Goal: Task Accomplishment & Management: Manage account settings

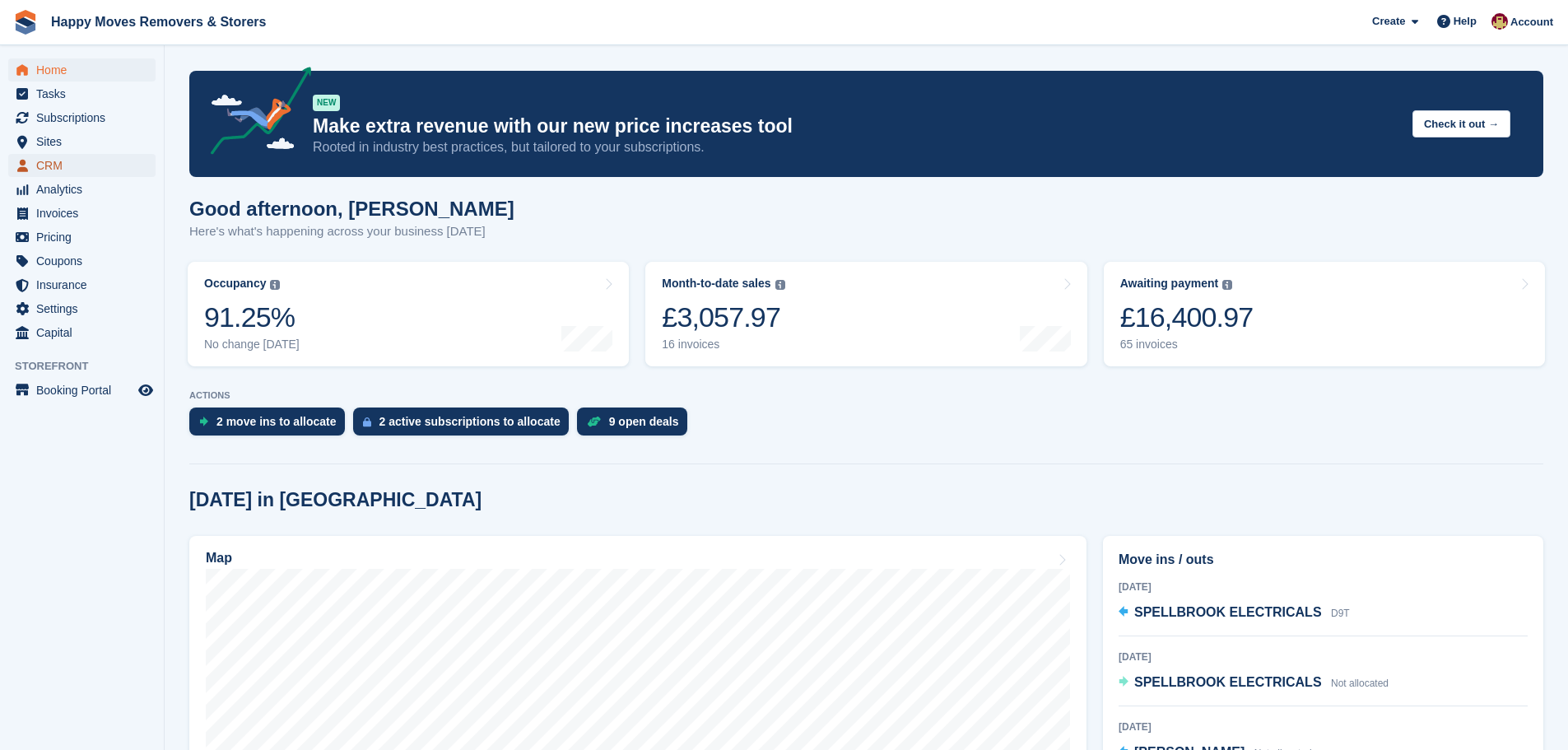
click at [56, 163] on span "CRM" at bounding box center [85, 165] width 99 height 23
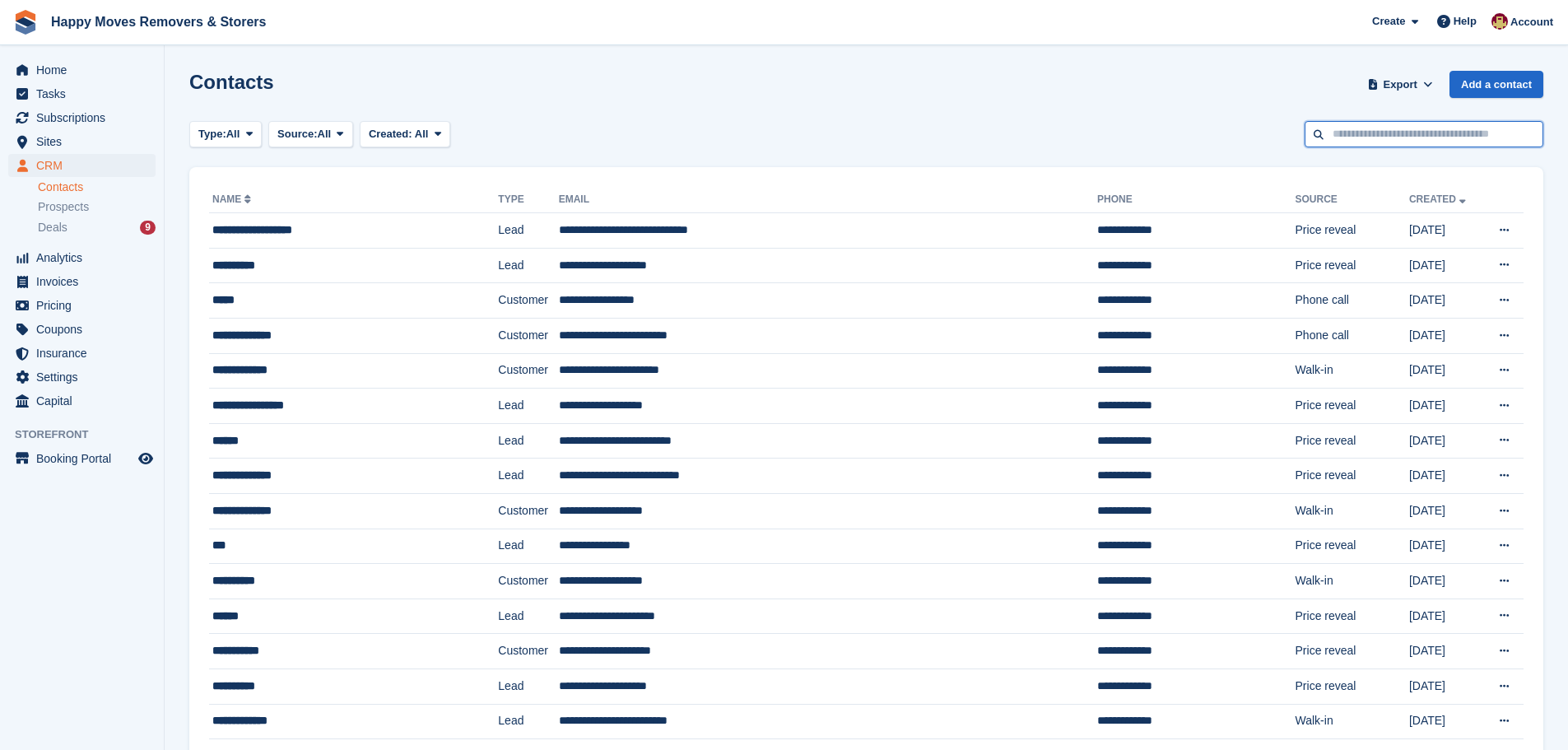
click at [1371, 133] on input "text" at bounding box center [1424, 134] width 239 height 27
type input "****"
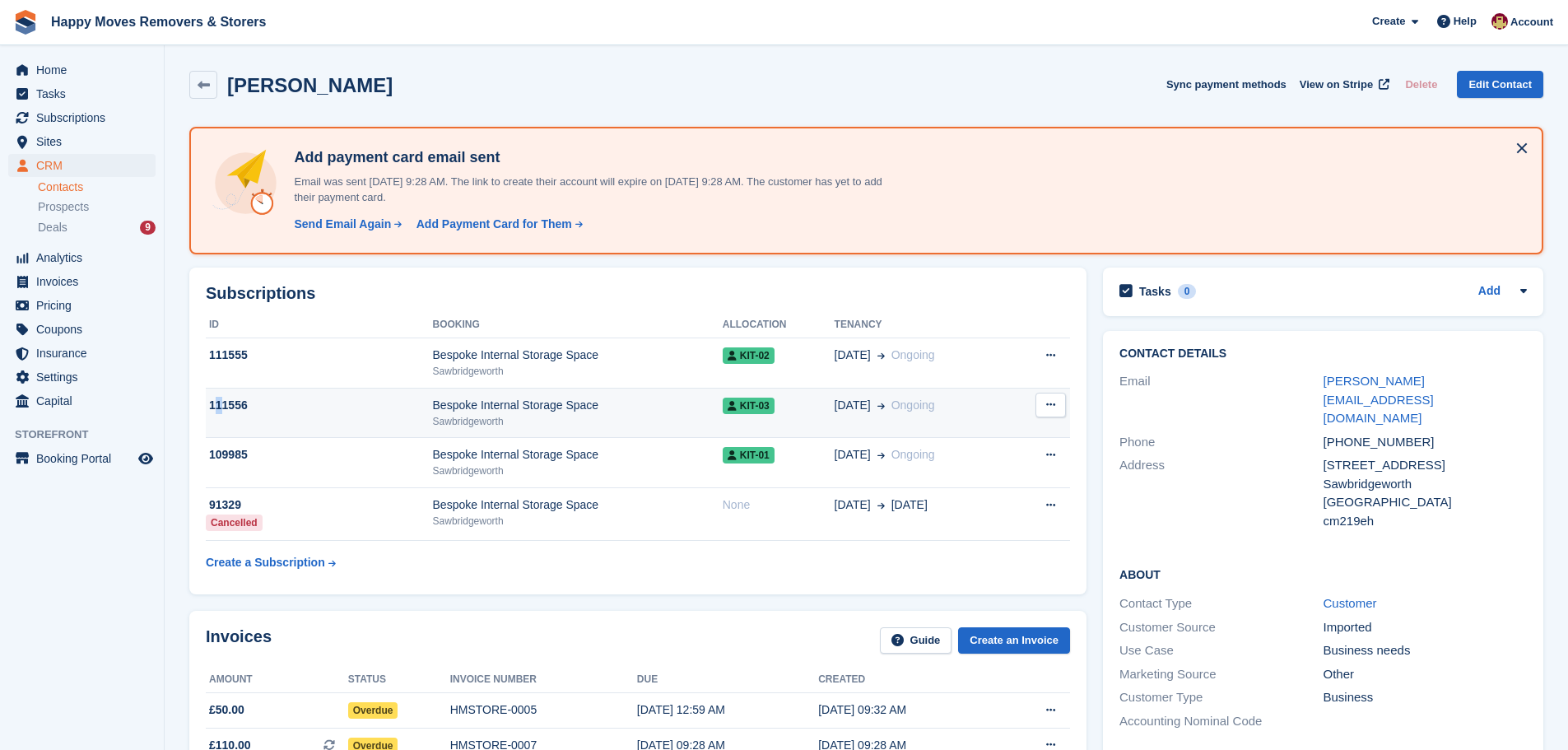
click at [216, 397] on div "111556" at bounding box center [319, 405] width 227 height 17
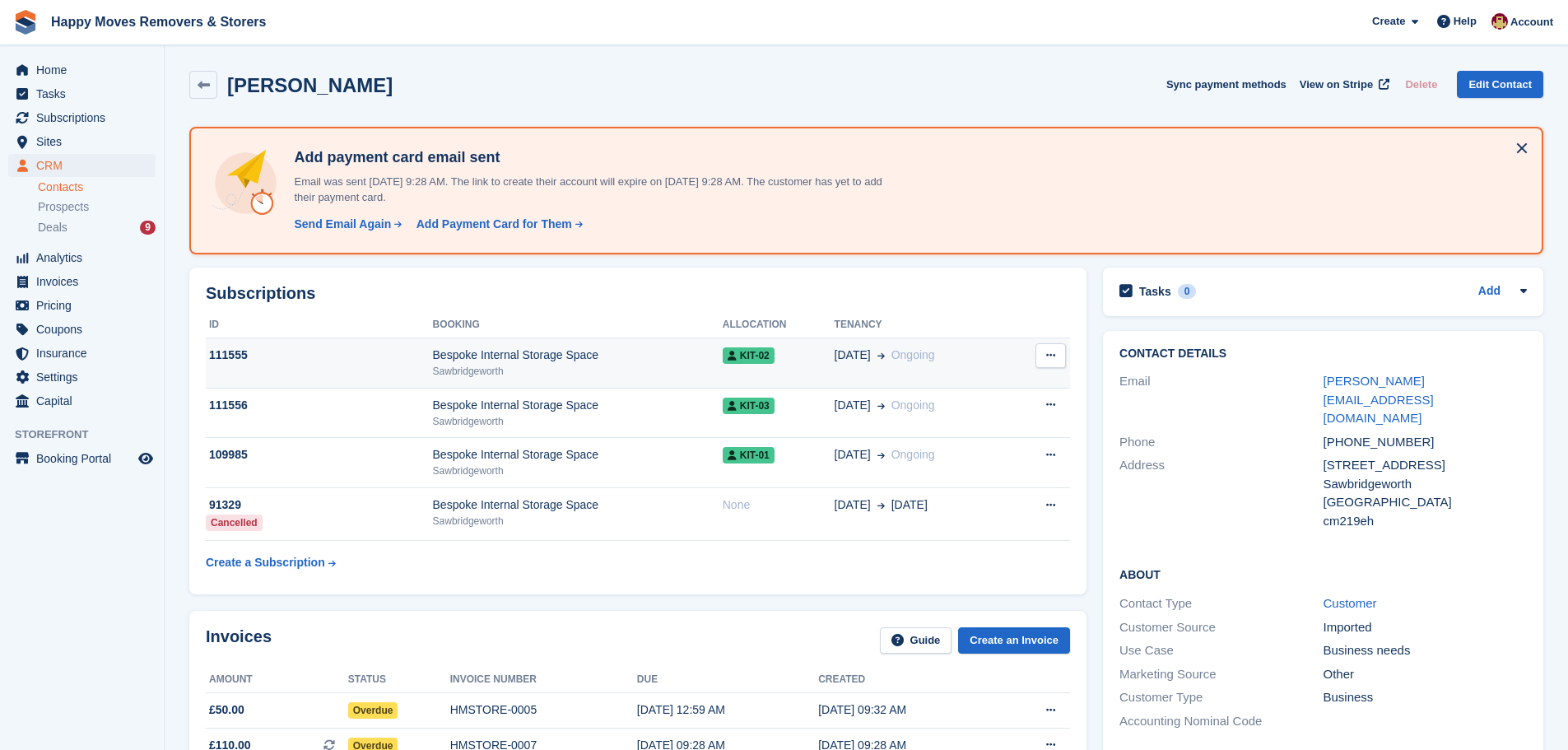
click at [471, 358] on div "Bespoke Internal Storage Space" at bounding box center [578, 355] width 290 height 17
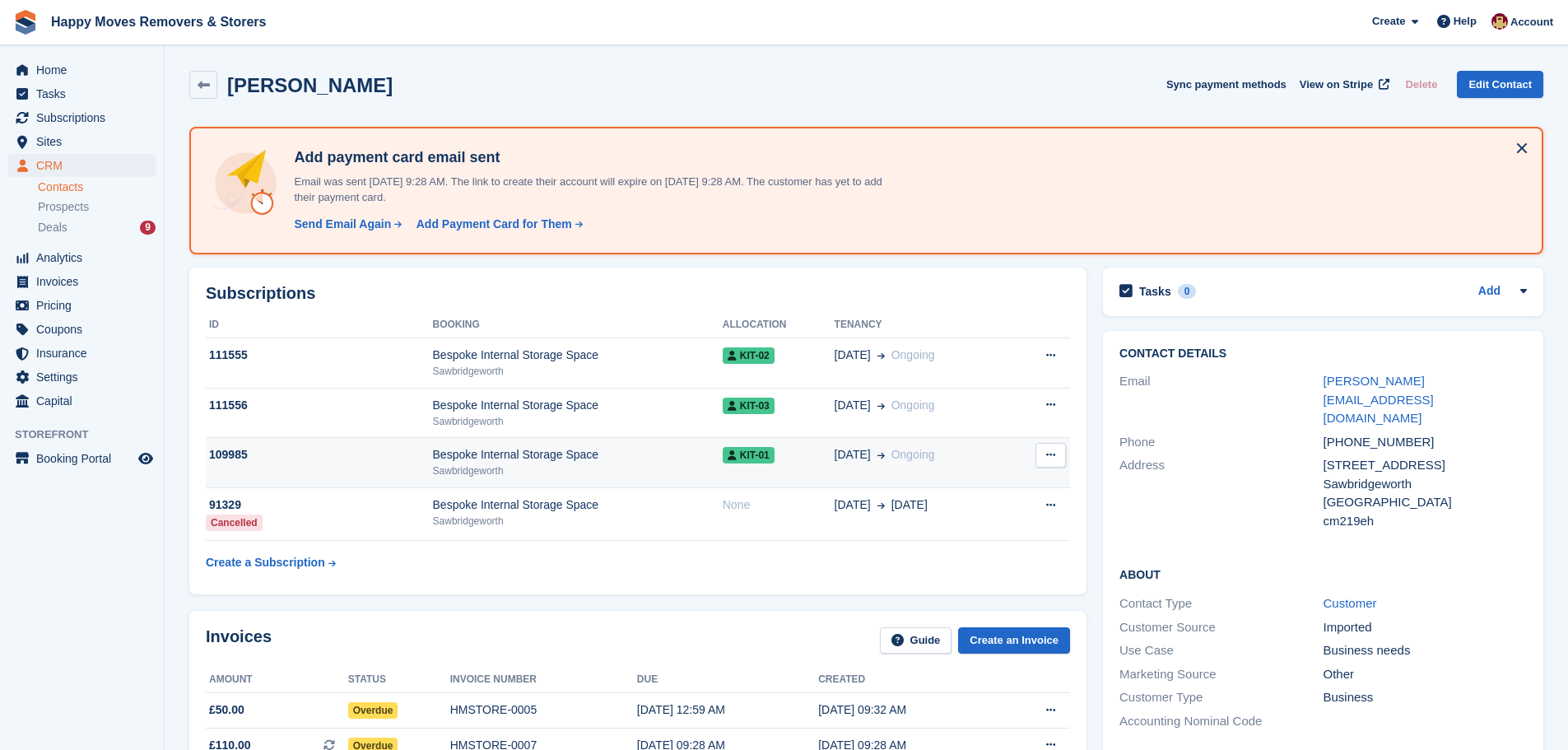
click at [469, 459] on div "Bespoke Internal Storage Space" at bounding box center [578, 454] width 290 height 17
click at [508, 455] on div "Bespoke Internal Storage Space" at bounding box center [578, 454] width 290 height 17
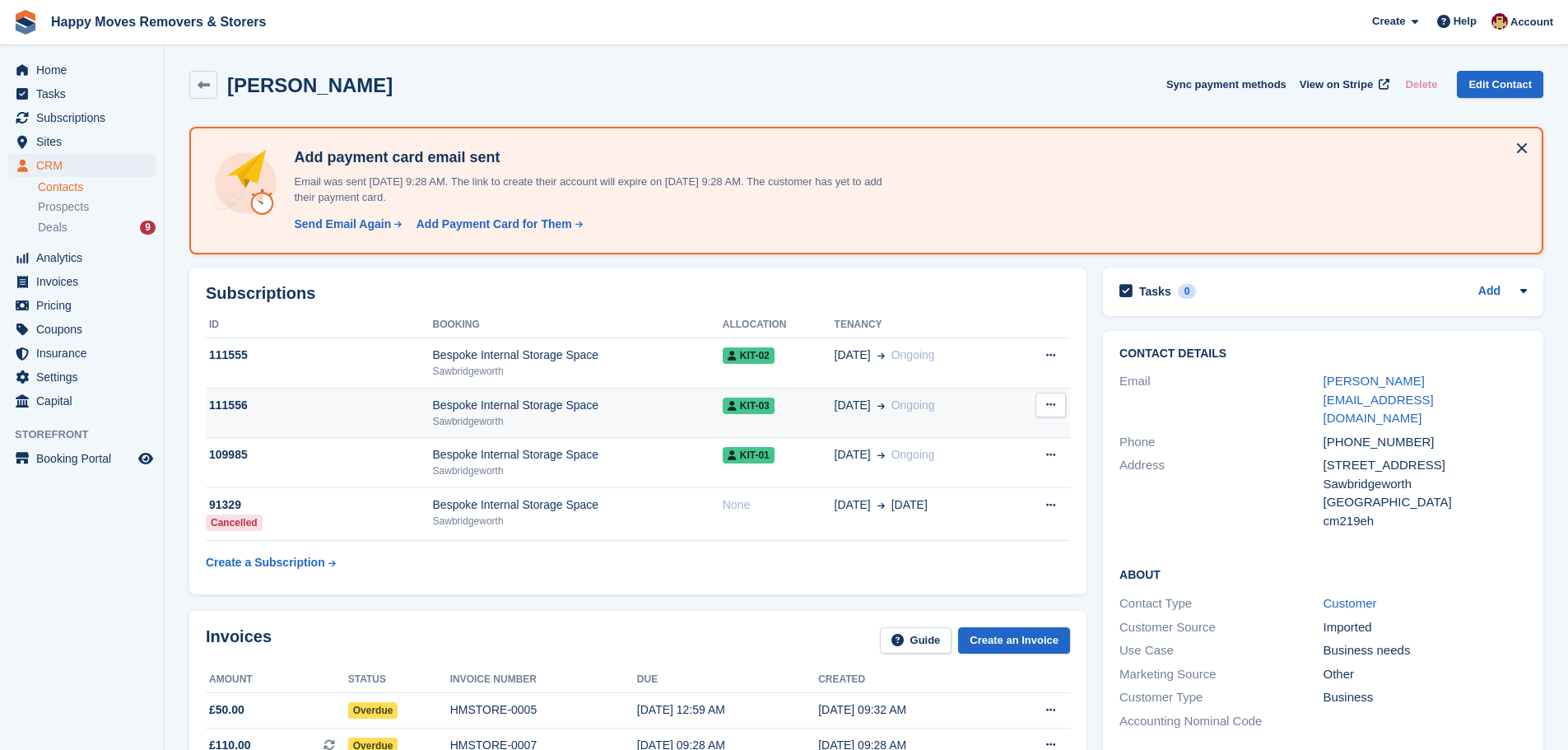
click at [457, 405] on div "Bespoke Internal Storage Space" at bounding box center [578, 405] width 290 height 17
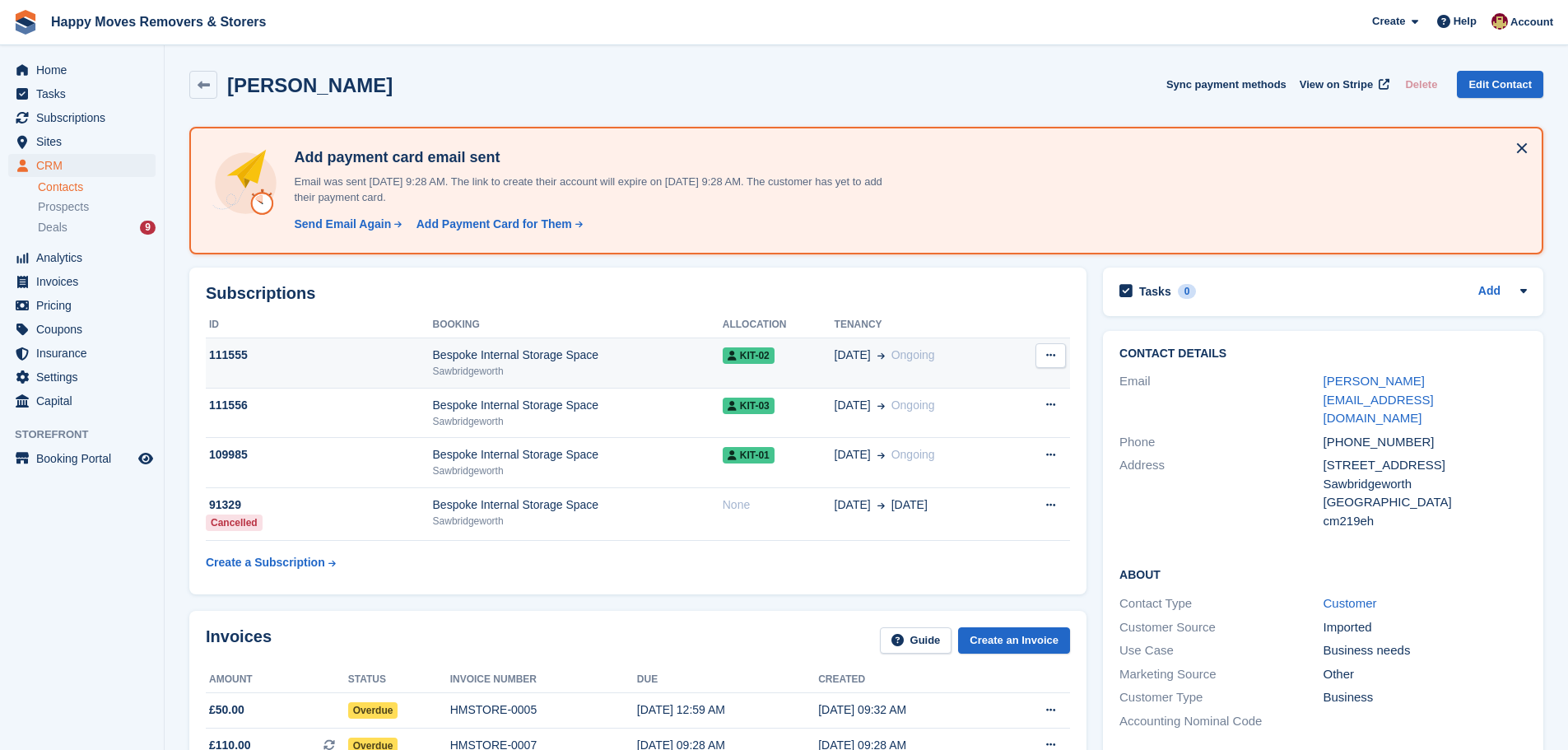
click at [479, 353] on div "Bespoke Internal Storage Space" at bounding box center [578, 355] width 290 height 17
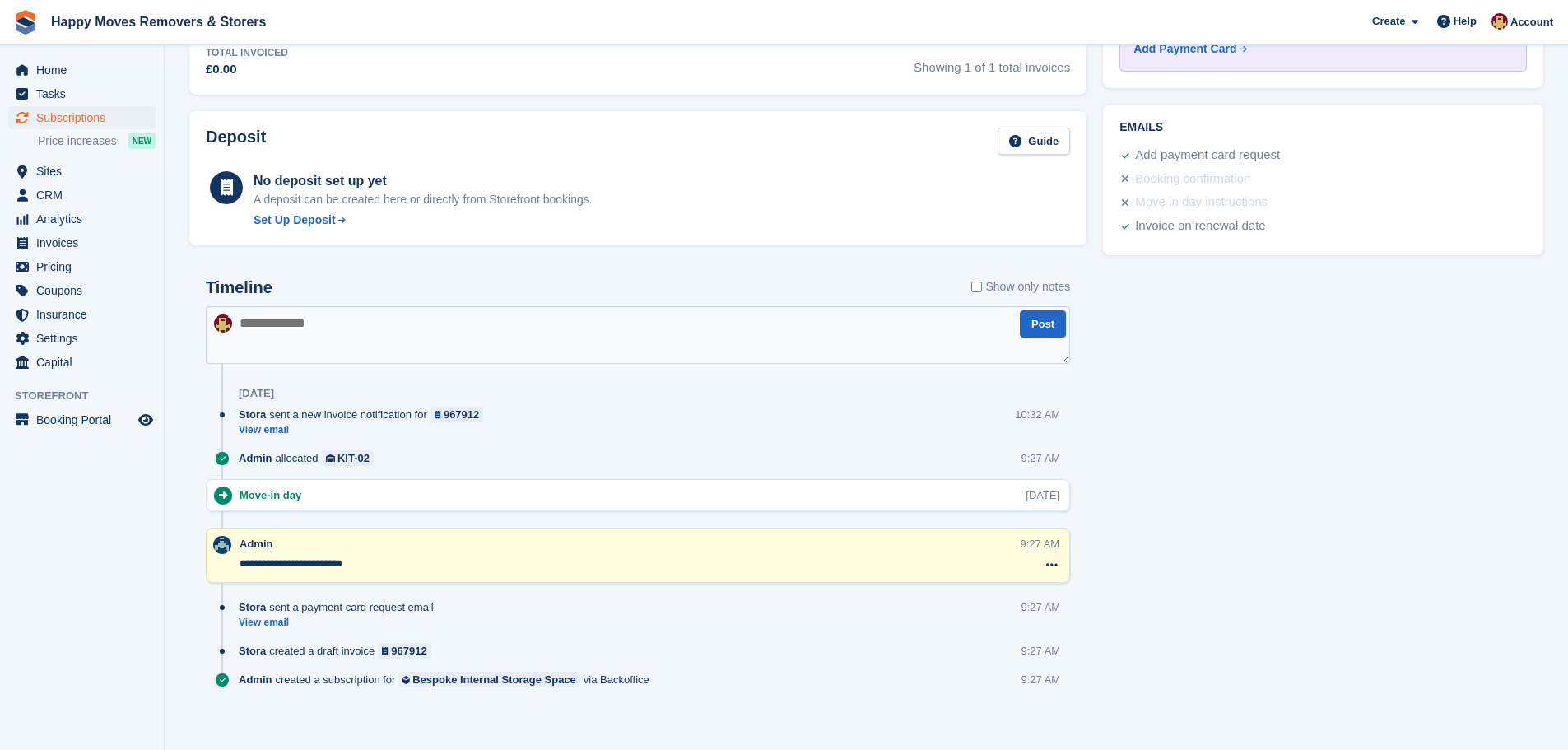
scroll to position [652, 0]
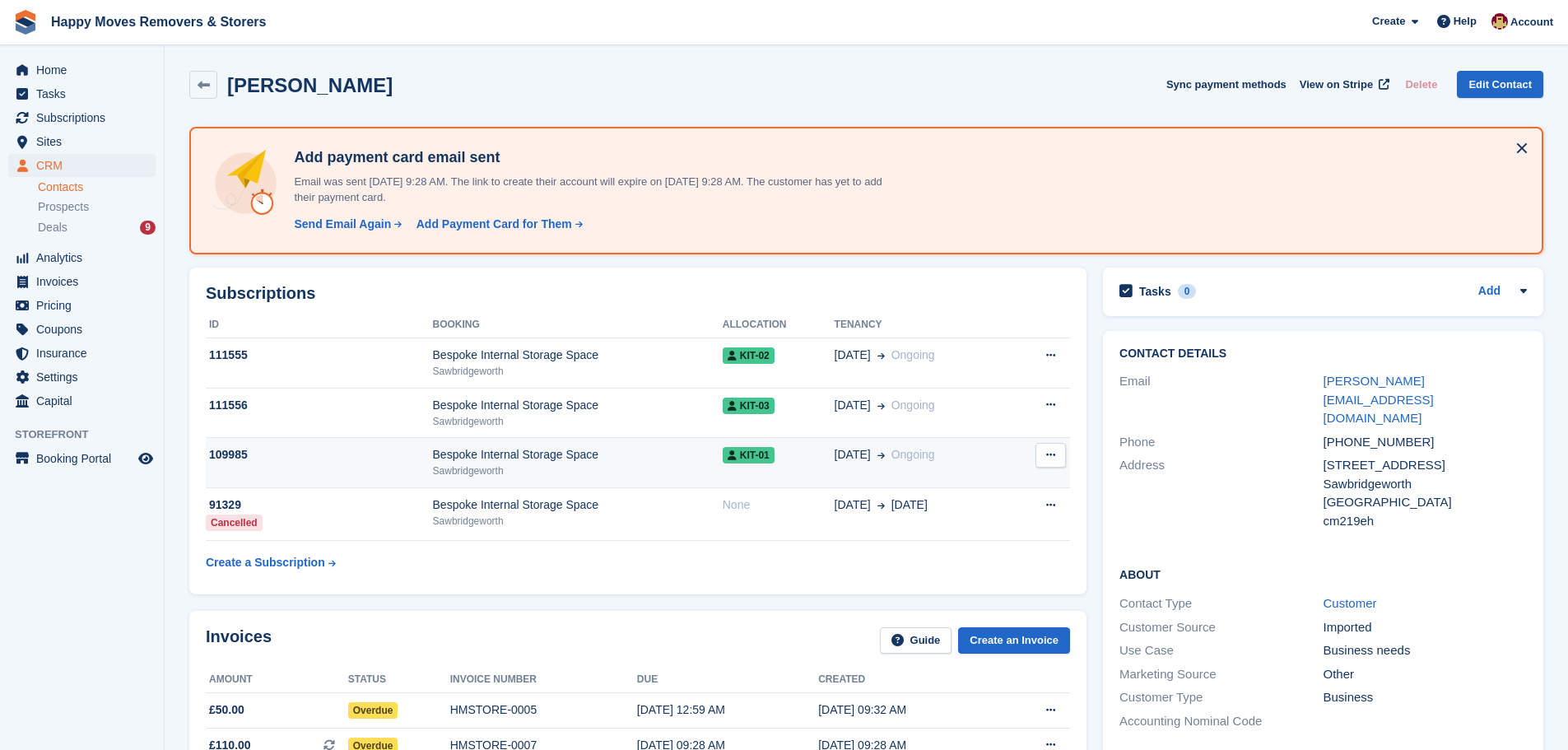
click at [497, 461] on div "Bespoke Internal Storage Space" at bounding box center [578, 454] width 290 height 17
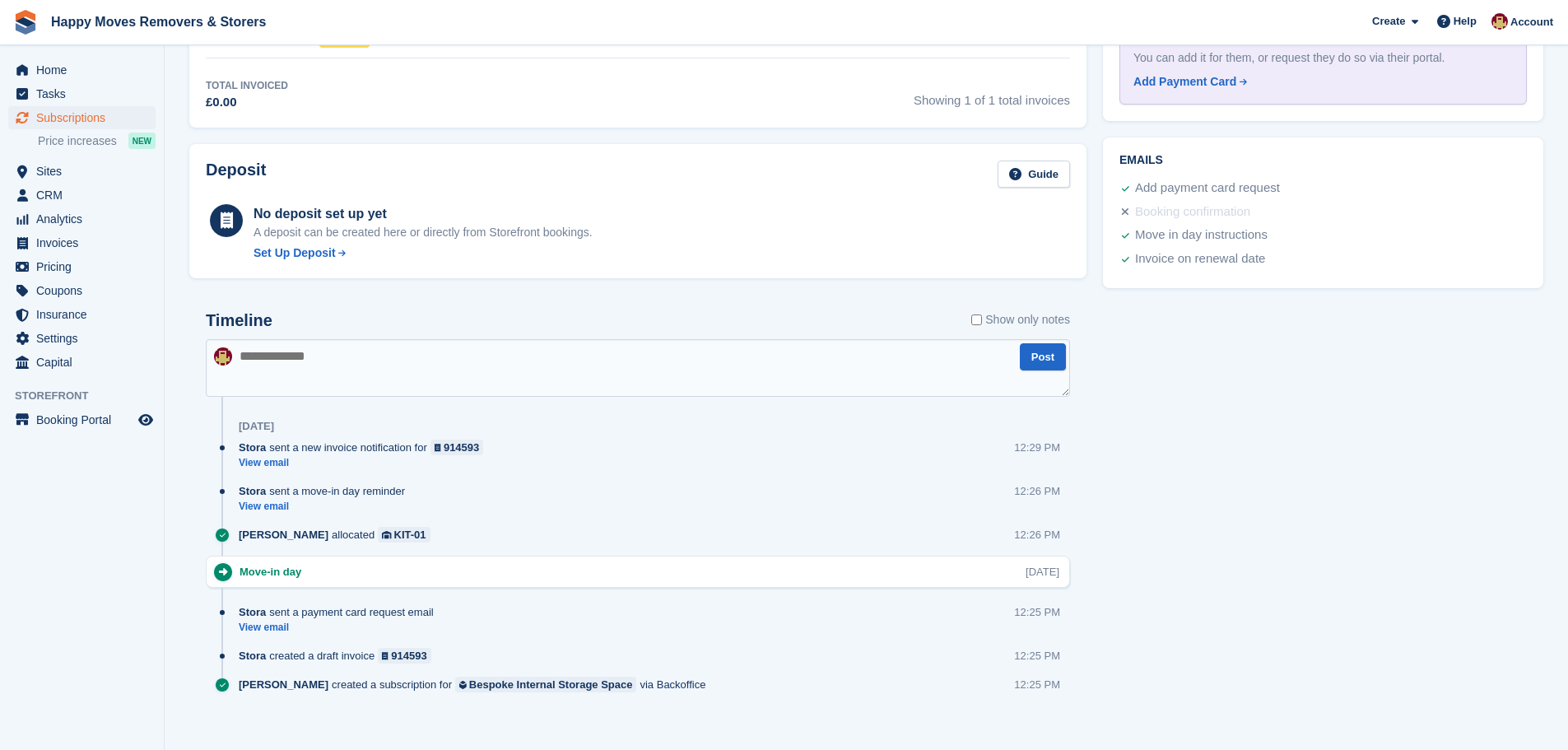
scroll to position [624, 0]
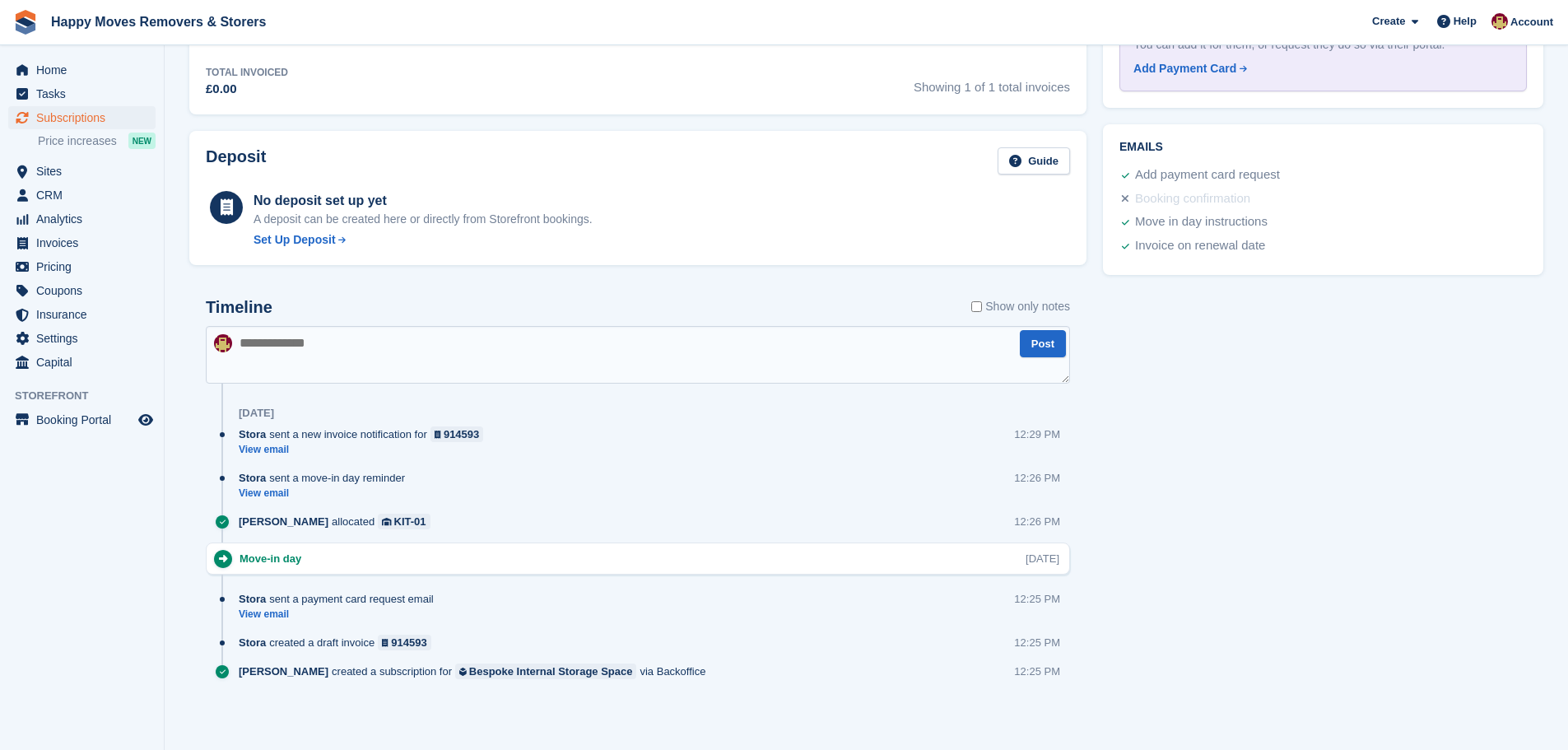
click at [312, 353] on textarea at bounding box center [638, 355] width 865 height 57
type textarea "**********"
drag, startPoint x: 1025, startPoint y: 347, endPoint x: 1037, endPoint y: 347, distance: 12.0
click at [1030, 347] on button "Post" at bounding box center [1043, 344] width 46 height 27
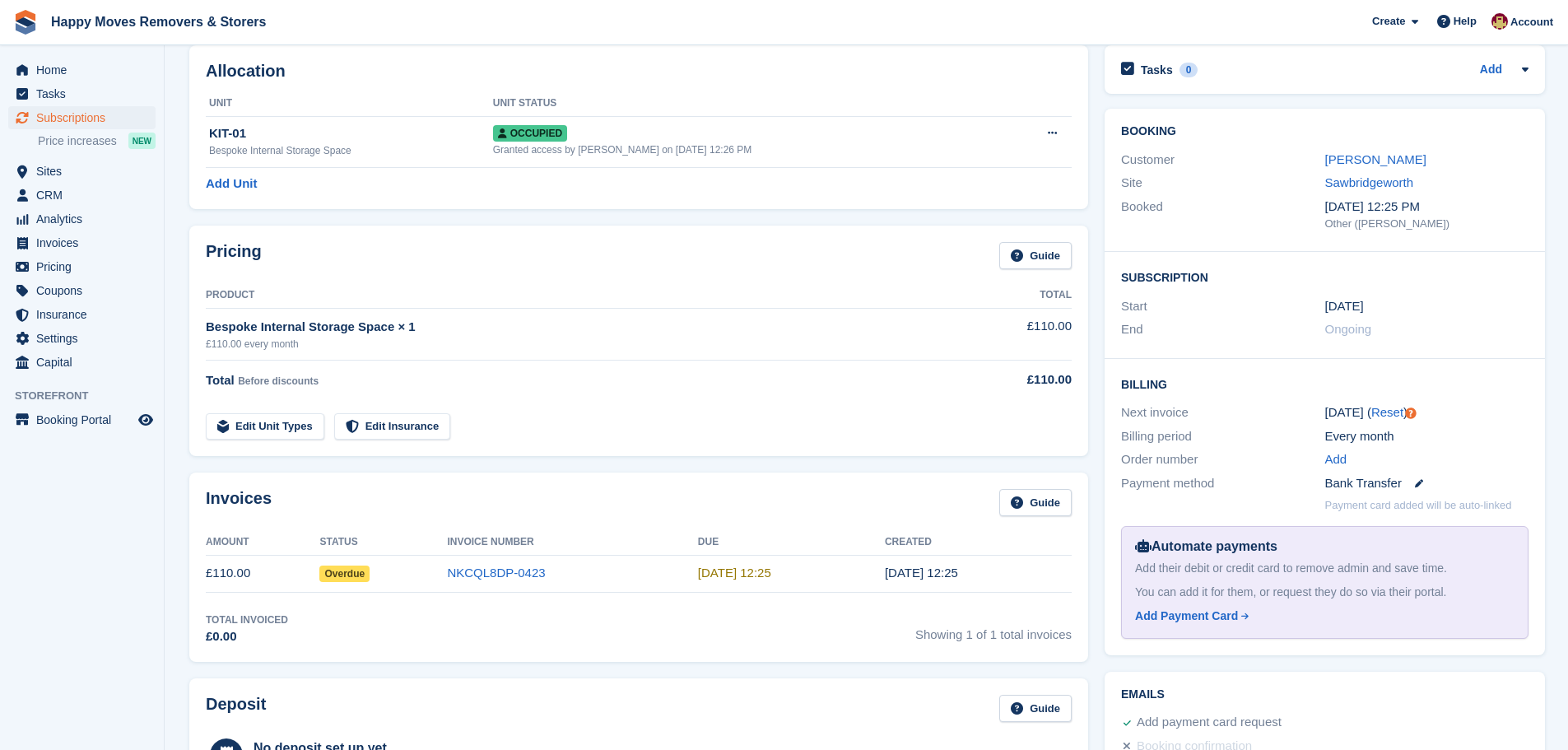
scroll to position [0, 0]
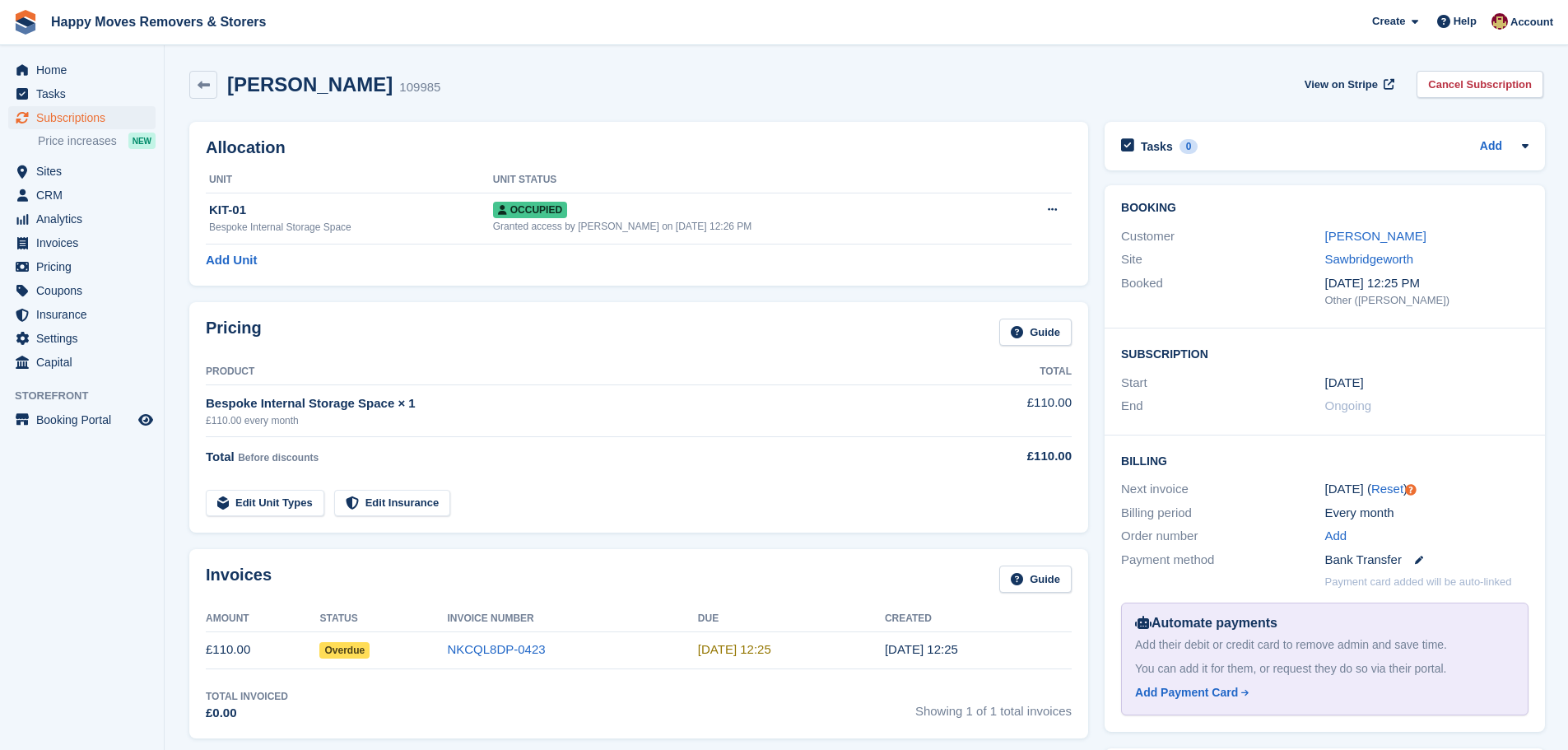
click at [1198, 312] on div "Booking Customer Mark David Kitchens Site Sawbridgeworth Booked 24 Sep, 12:25 P…" at bounding box center [1325, 257] width 441 height 144
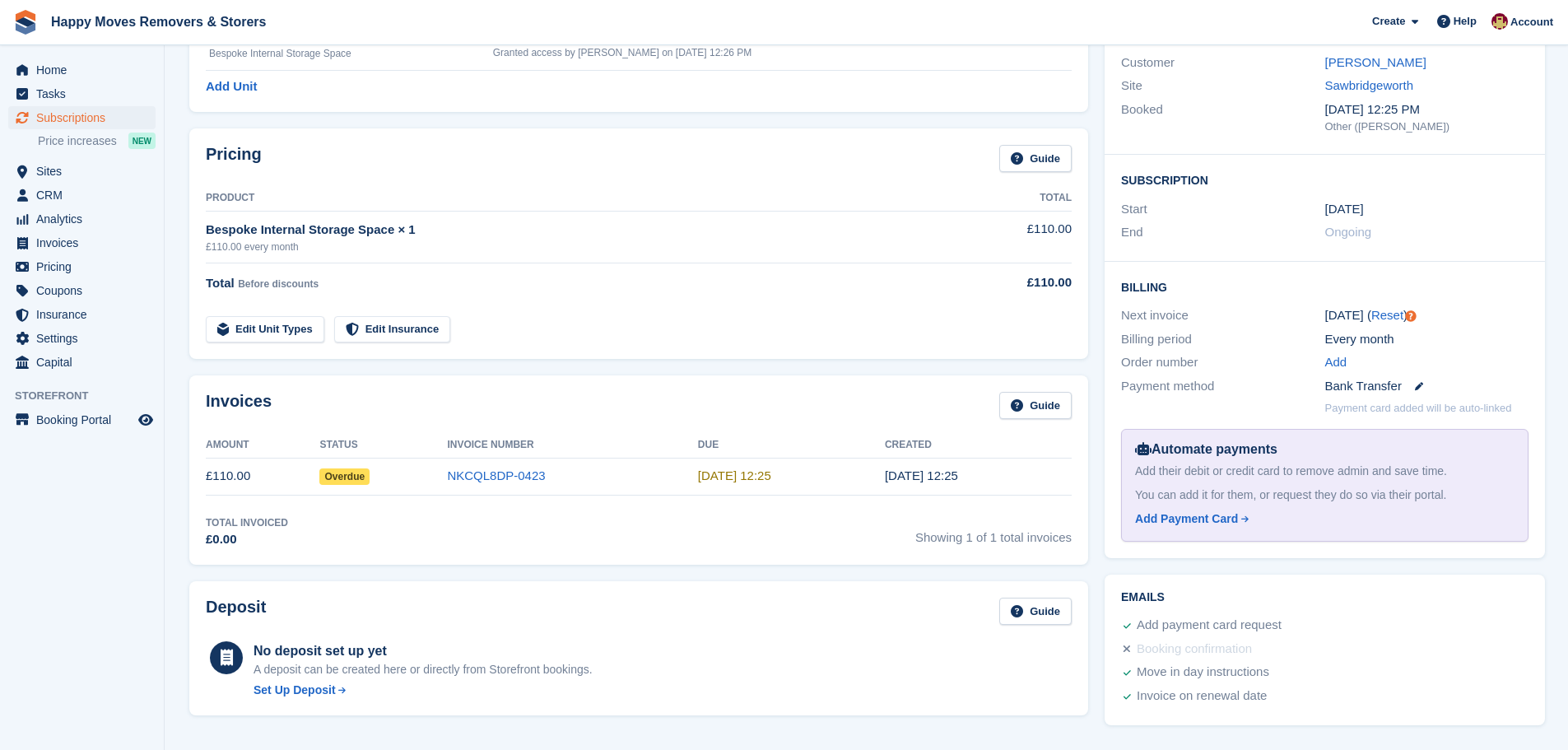
scroll to position [247, 0]
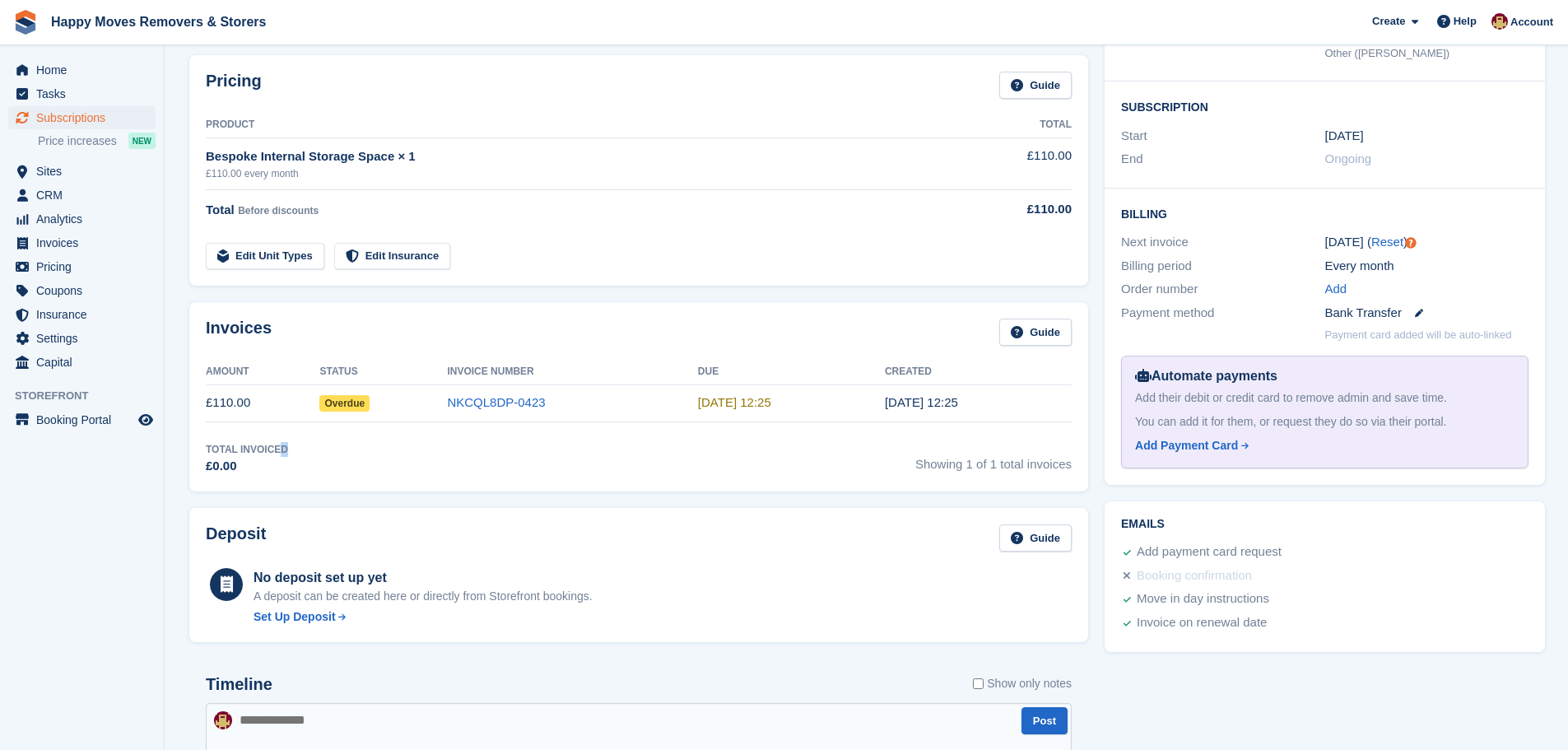
click at [279, 447] on div "Total Invoiced" at bounding box center [247, 450] width 82 height 15
click at [791, 324] on div "Invoices Guide" at bounding box center [639, 337] width 866 height 37
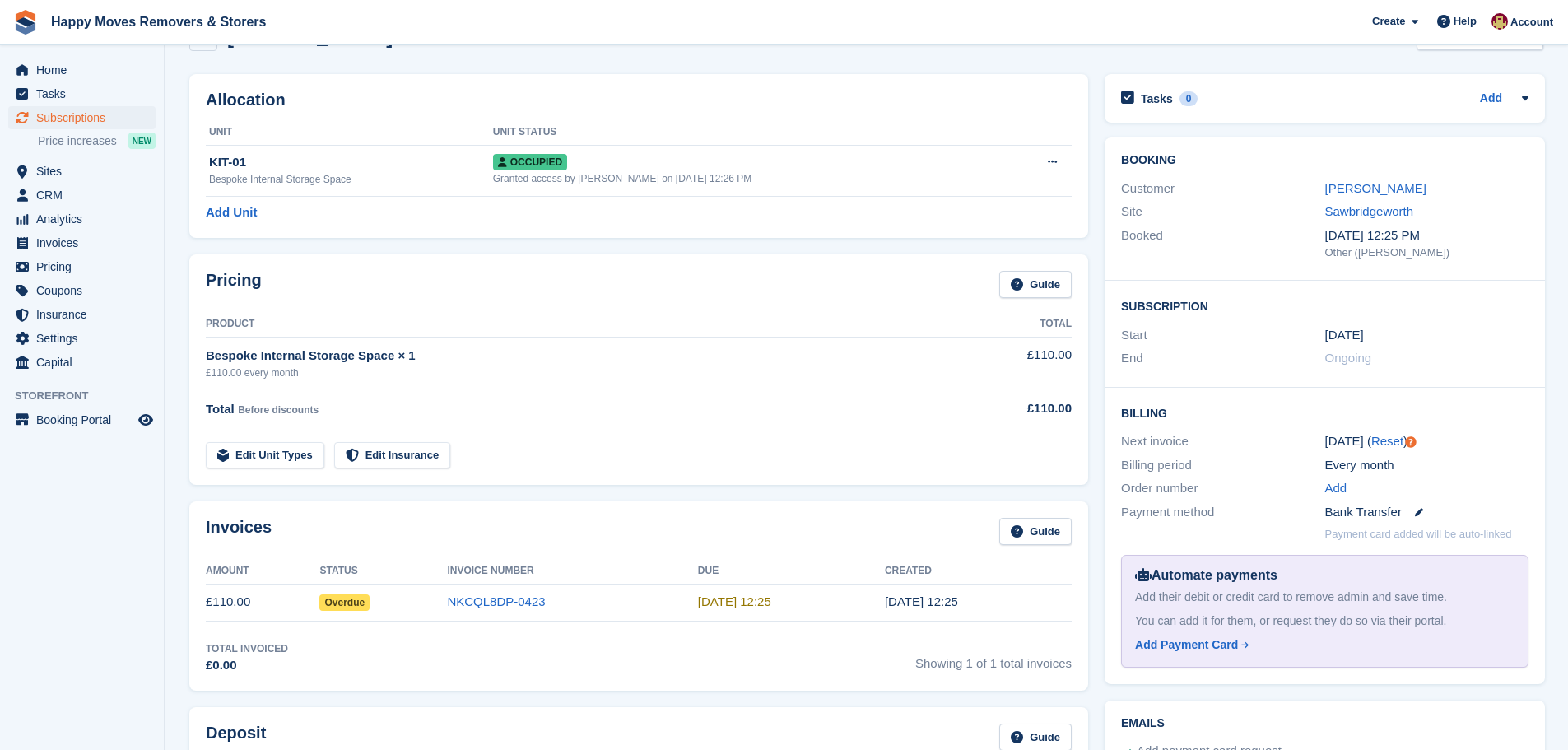
scroll to position [0, 0]
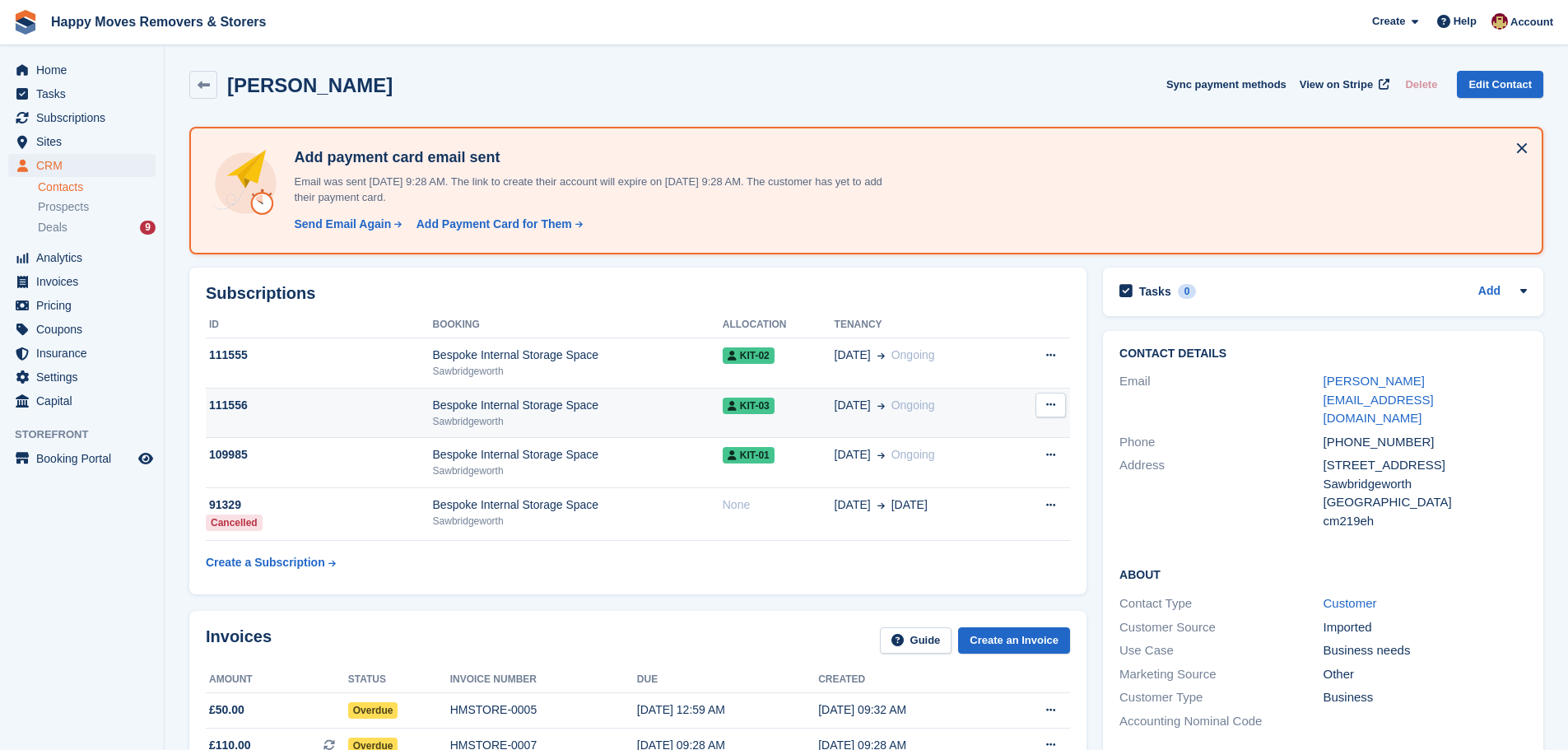
click at [496, 404] on div "Bespoke Internal Storage Space" at bounding box center [578, 405] width 290 height 17
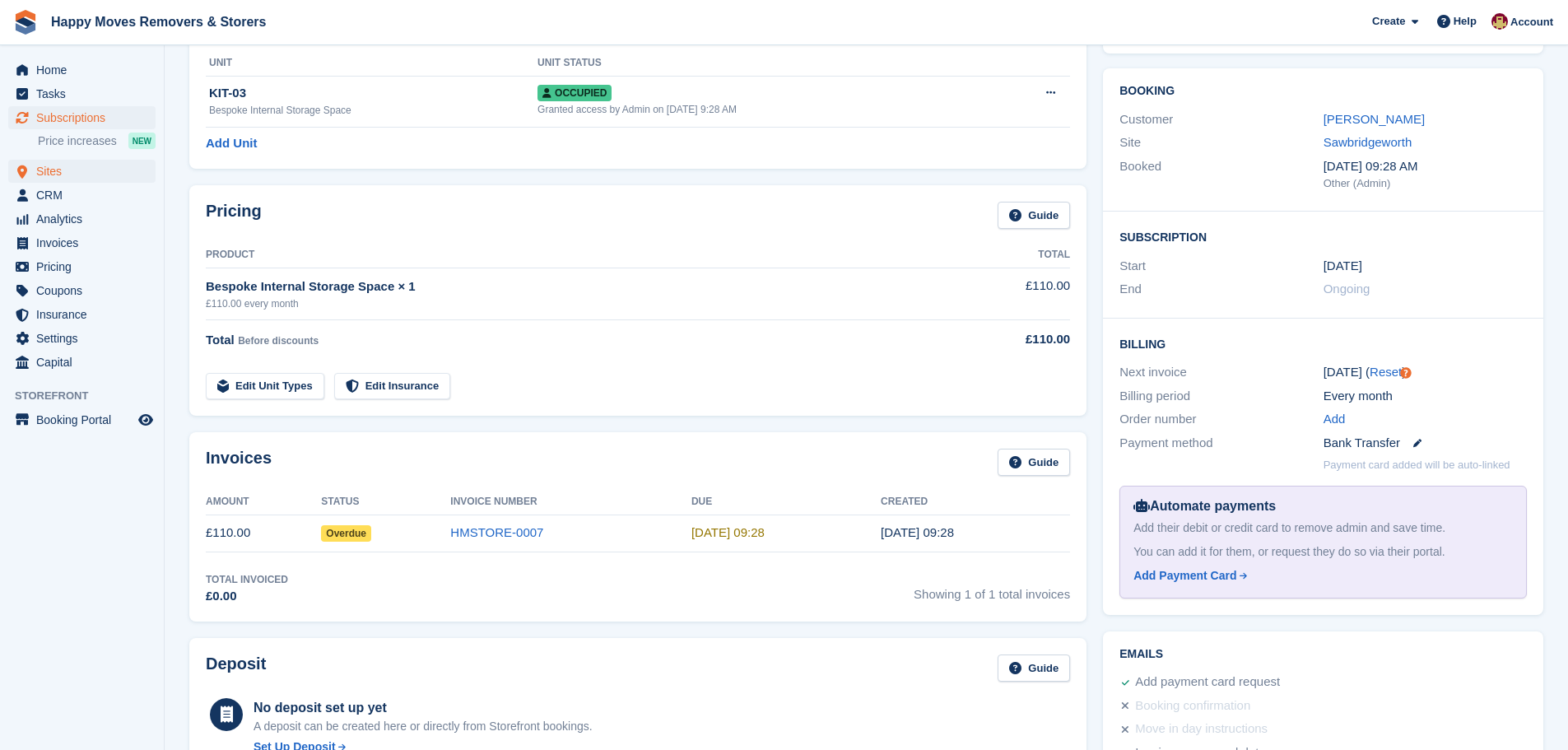
scroll to position [82, 0]
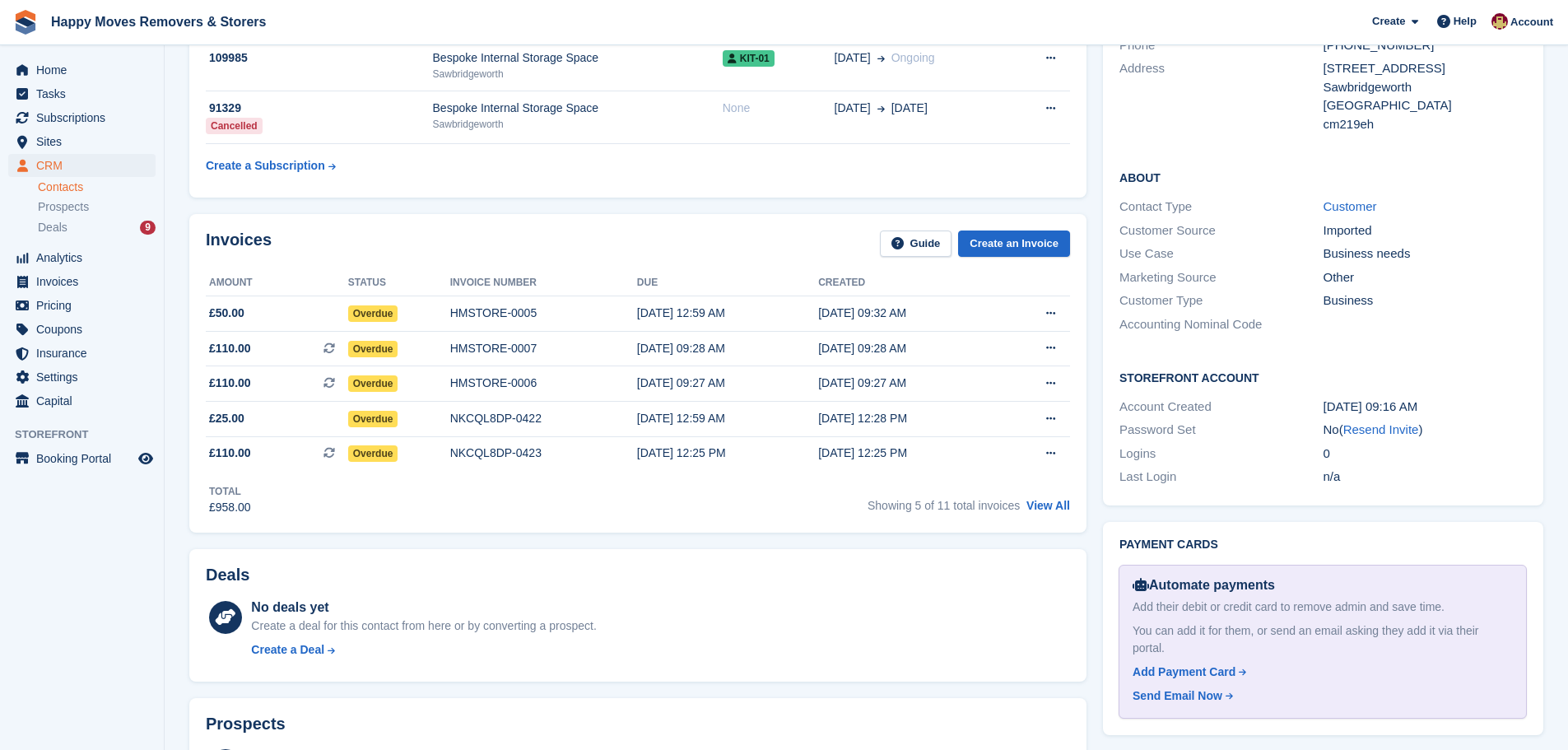
scroll to position [411, 0]
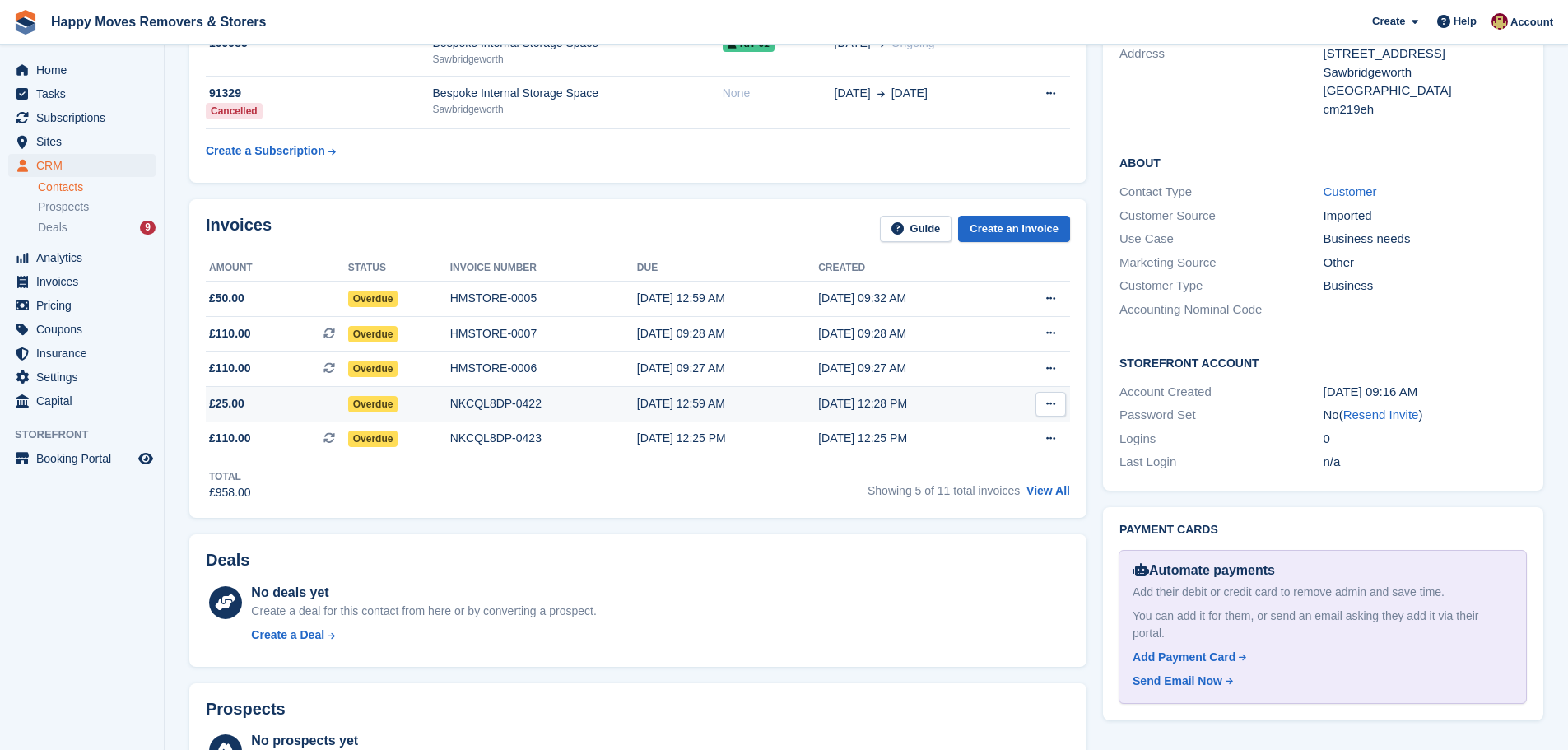
click at [453, 405] on div "NKCQL8DP-0422" at bounding box center [543, 404] width 187 height 17
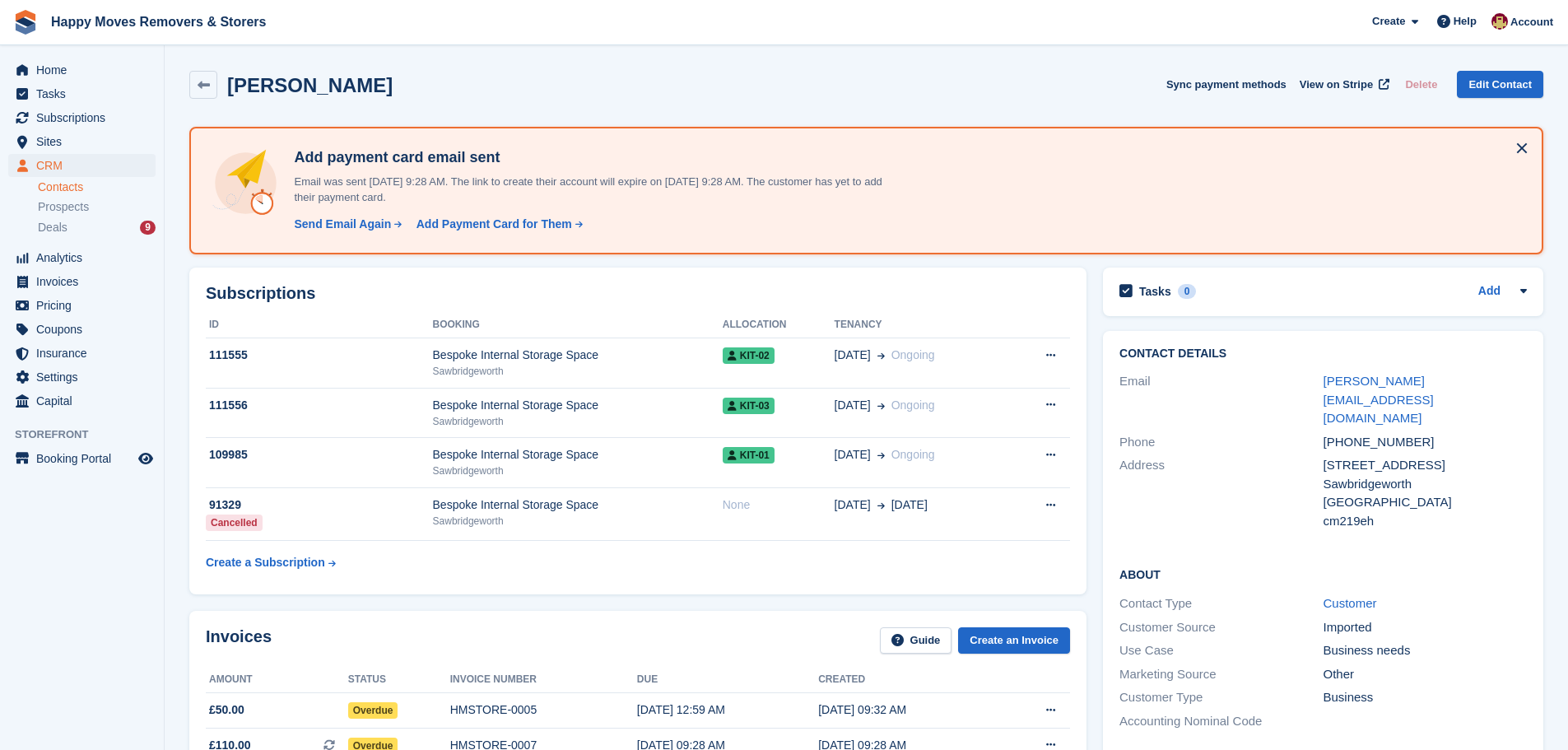
scroll to position [411, 0]
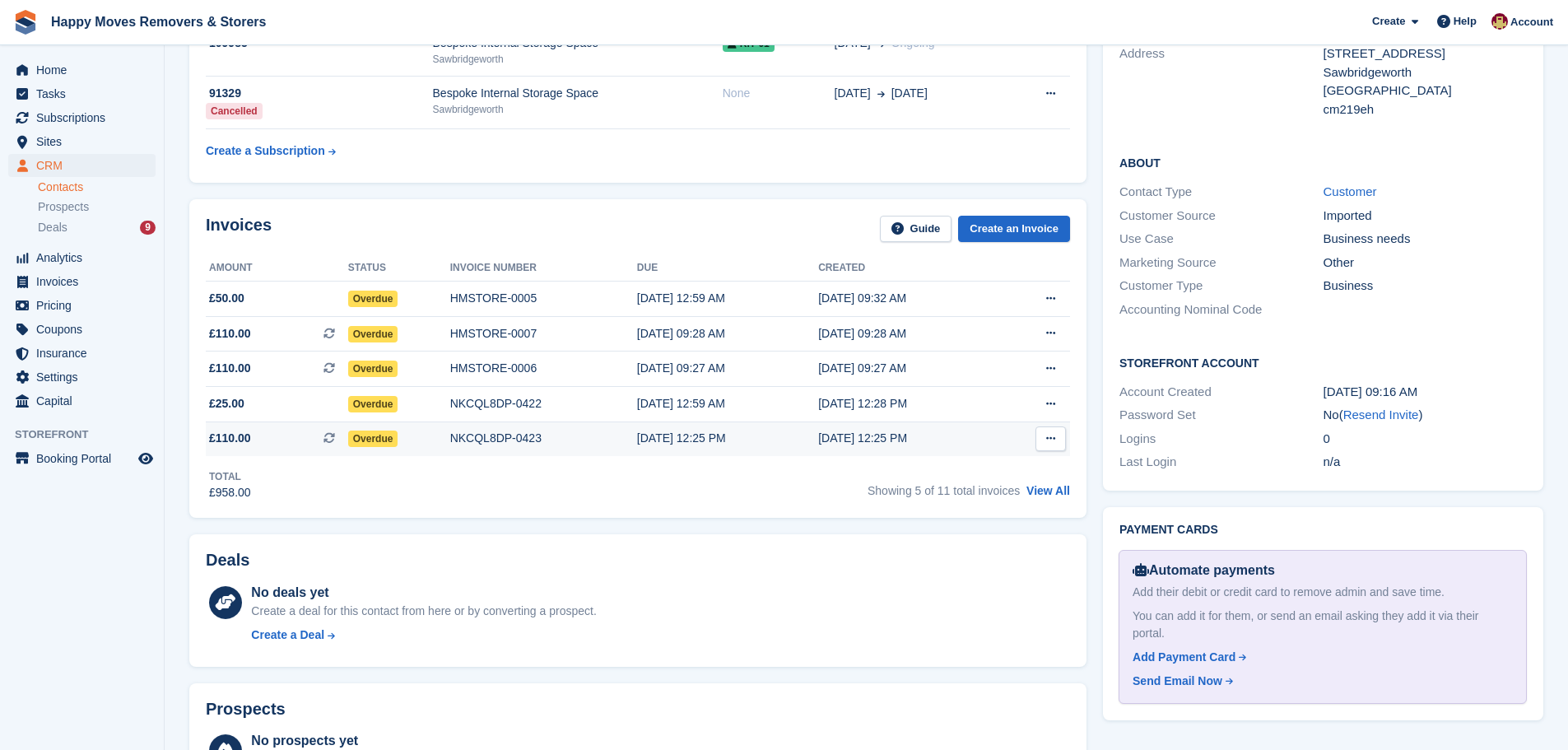
click at [511, 435] on div "NKCQL8DP-0423" at bounding box center [543, 438] width 187 height 17
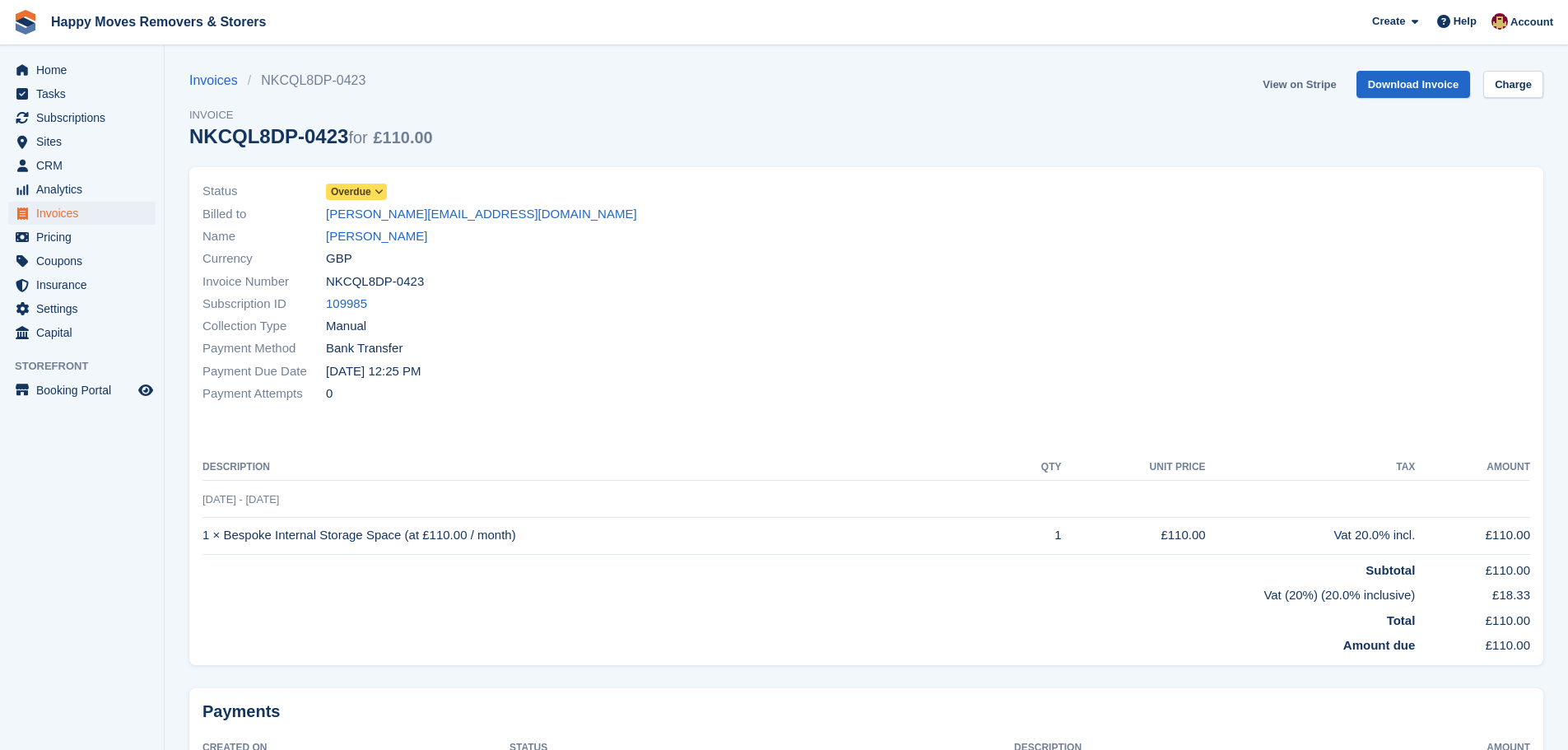
click at [1288, 88] on link "View on Stripe" at bounding box center [1299, 84] width 86 height 27
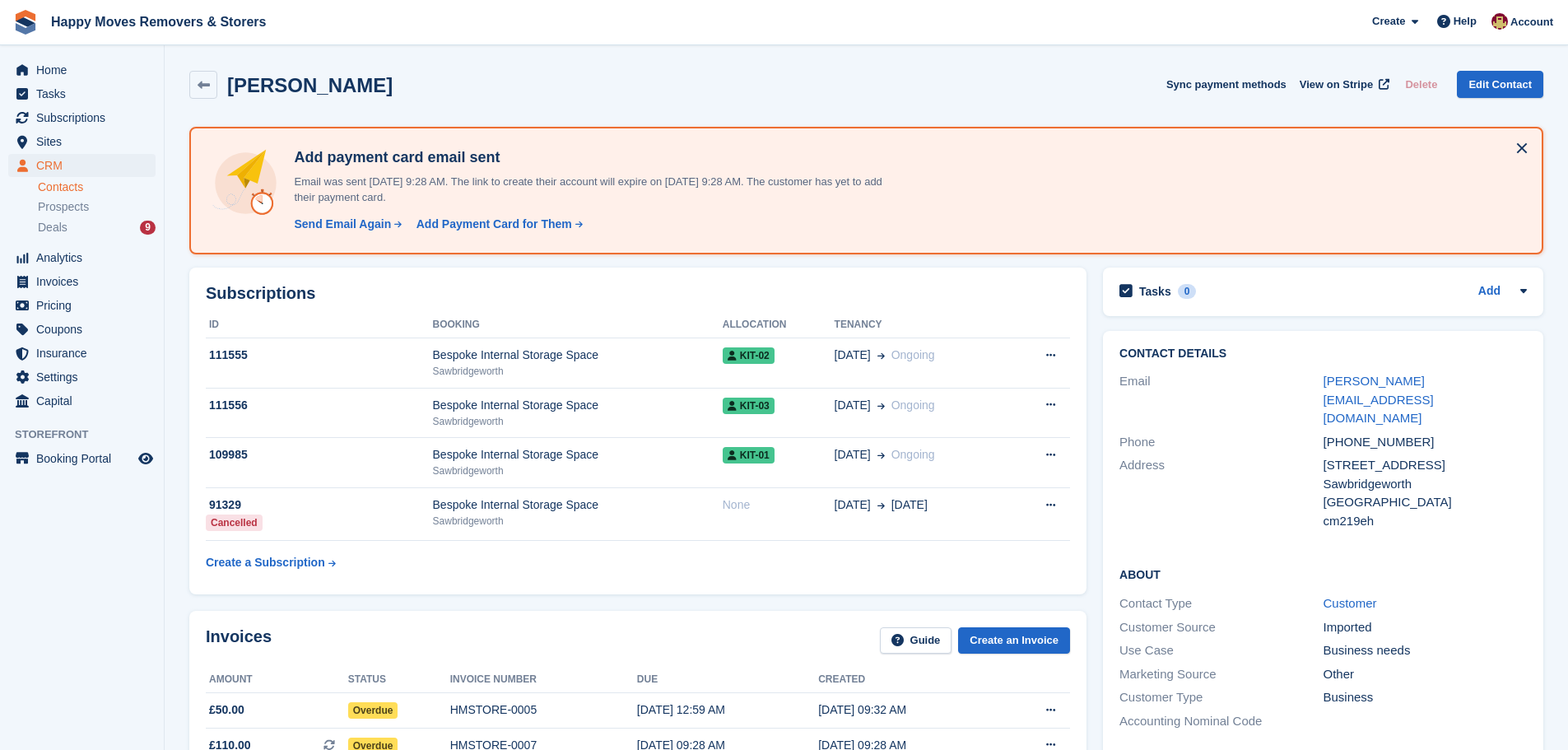
scroll to position [411, 0]
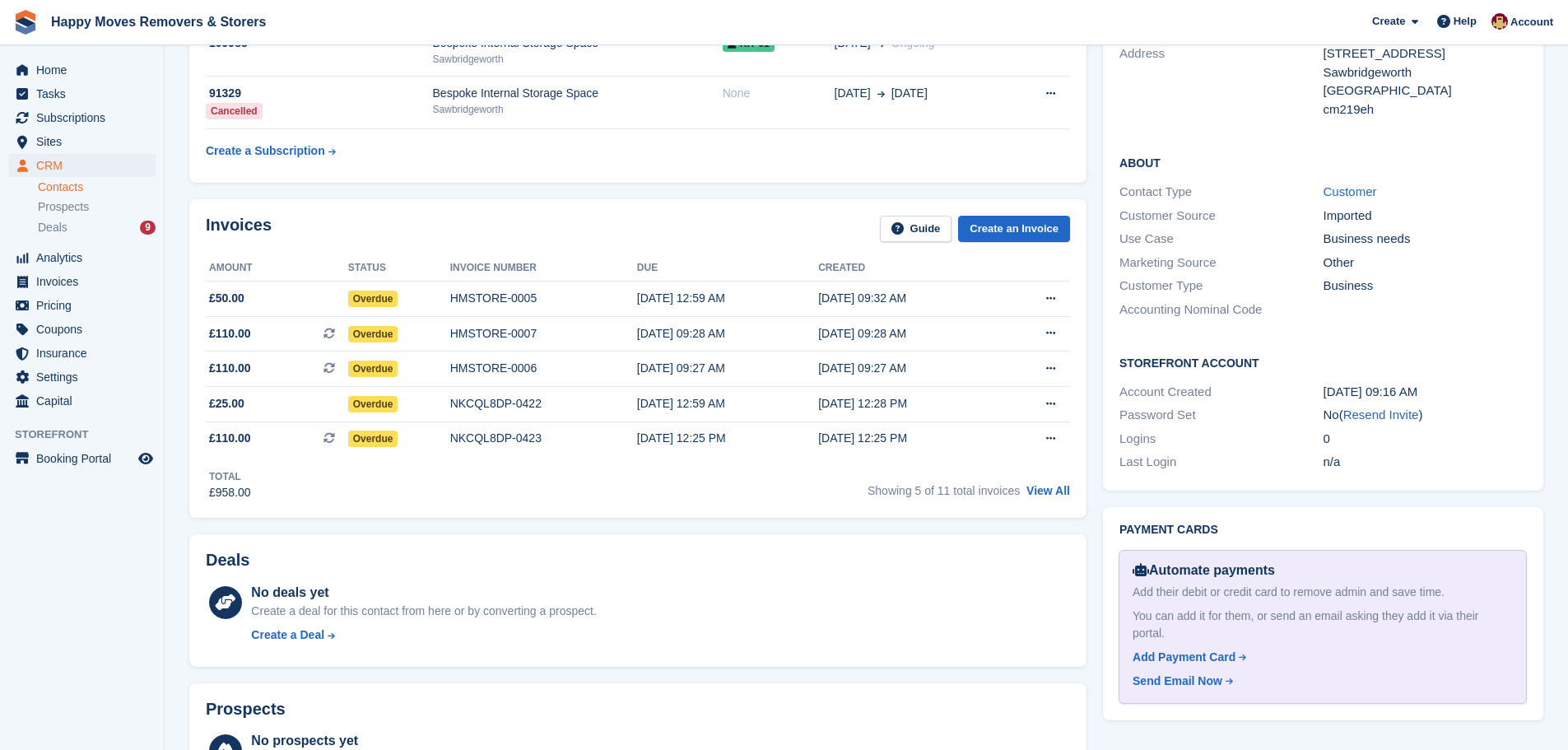
click at [410, 488] on div "Total £958.00 Showing 5 of 11 total invoices View All" at bounding box center [638, 479] width 865 height 46
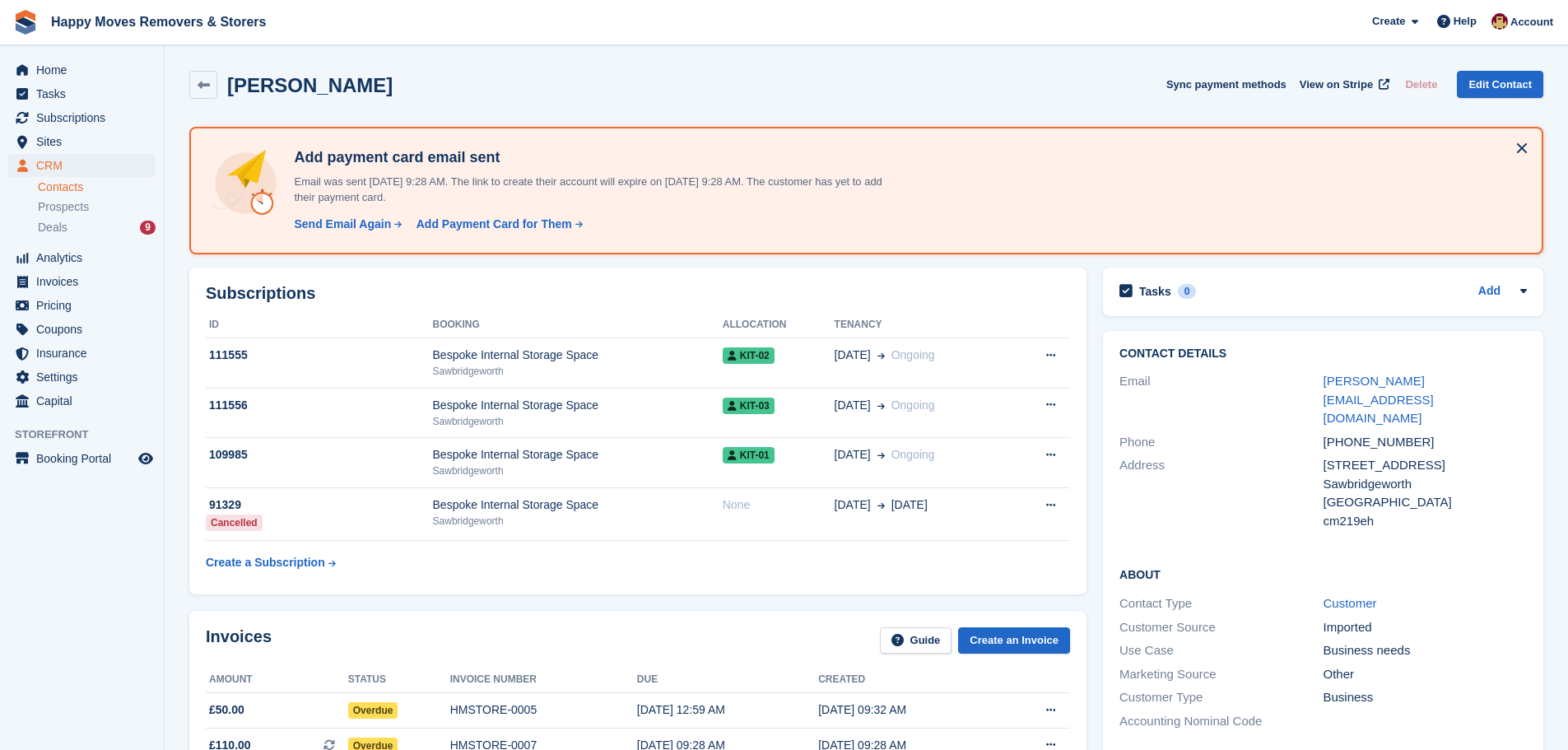
scroll to position [411, 0]
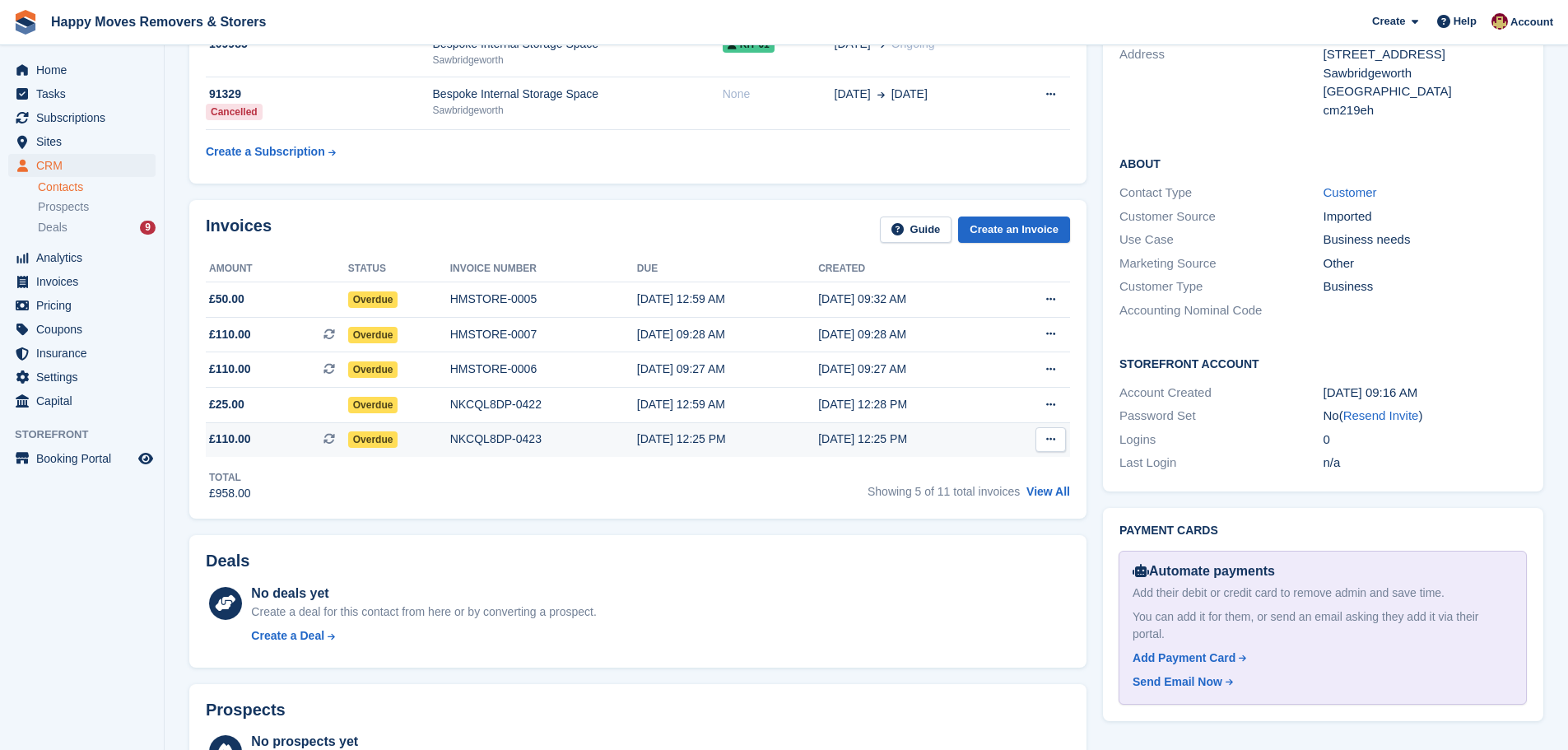
click at [485, 440] on div "NKCQL8DP-0423" at bounding box center [543, 439] width 187 height 17
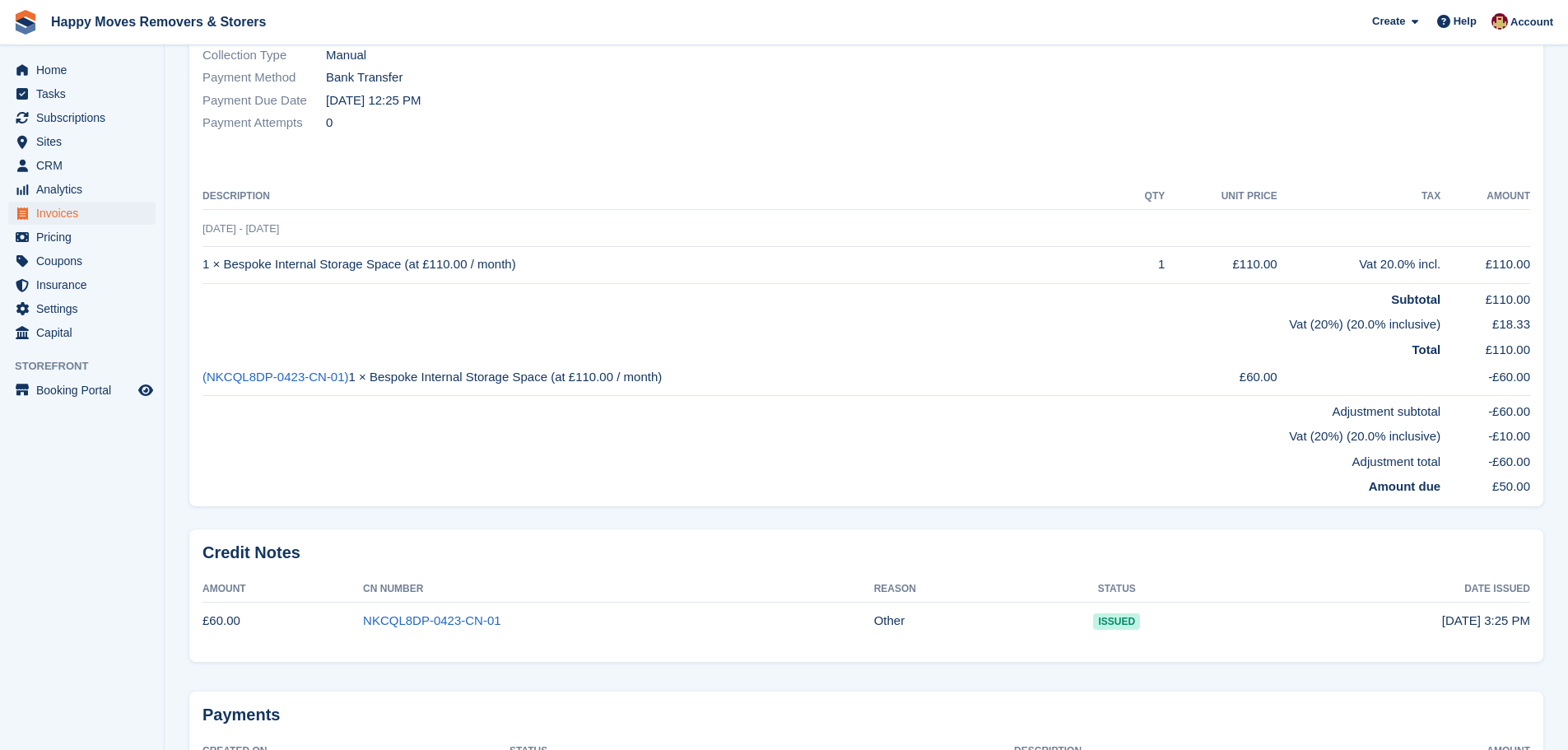
scroll to position [329, 0]
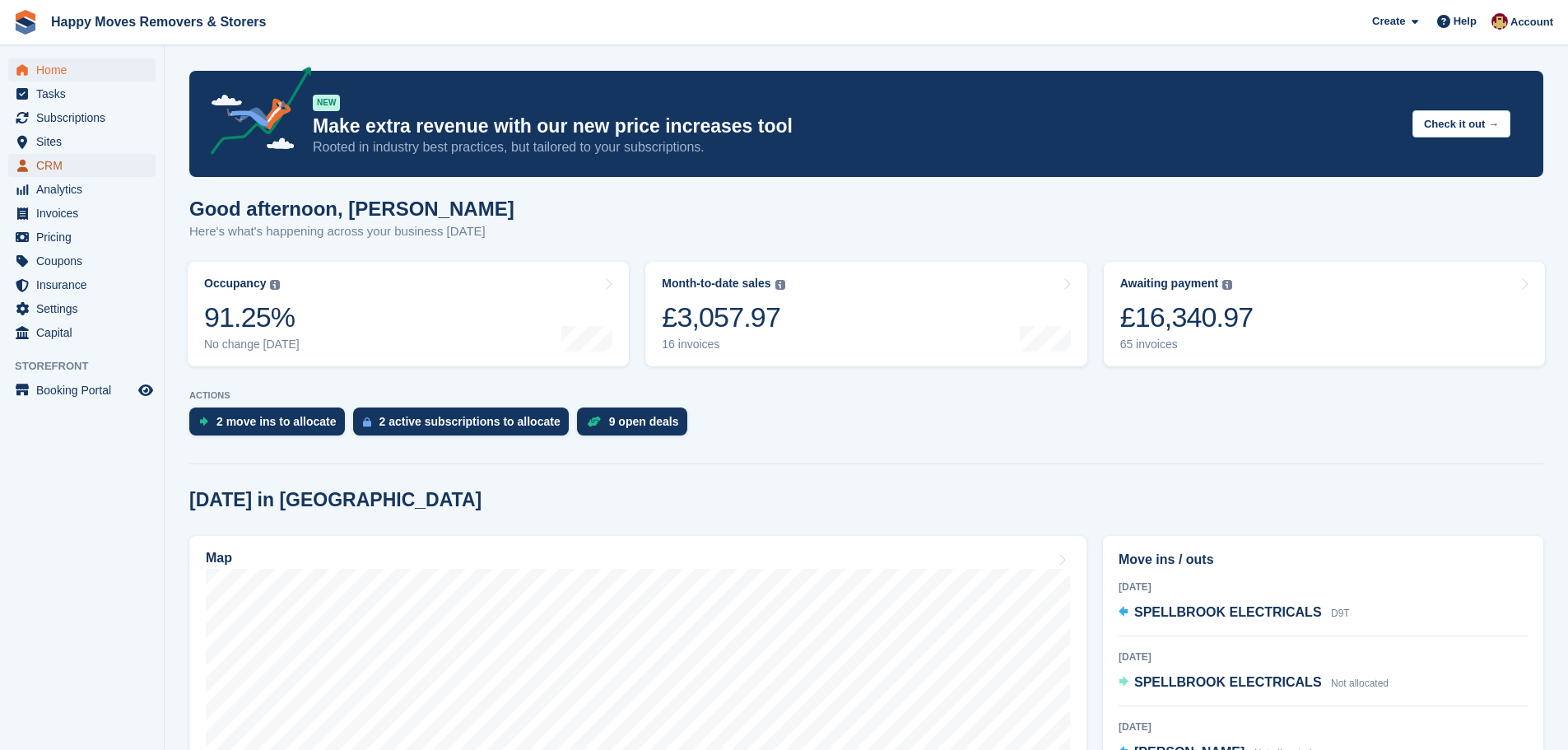
drag, startPoint x: 44, startPoint y: 161, endPoint x: 56, endPoint y: 162, distance: 12.0
click at [45, 161] on span "CRM" at bounding box center [85, 165] width 99 height 23
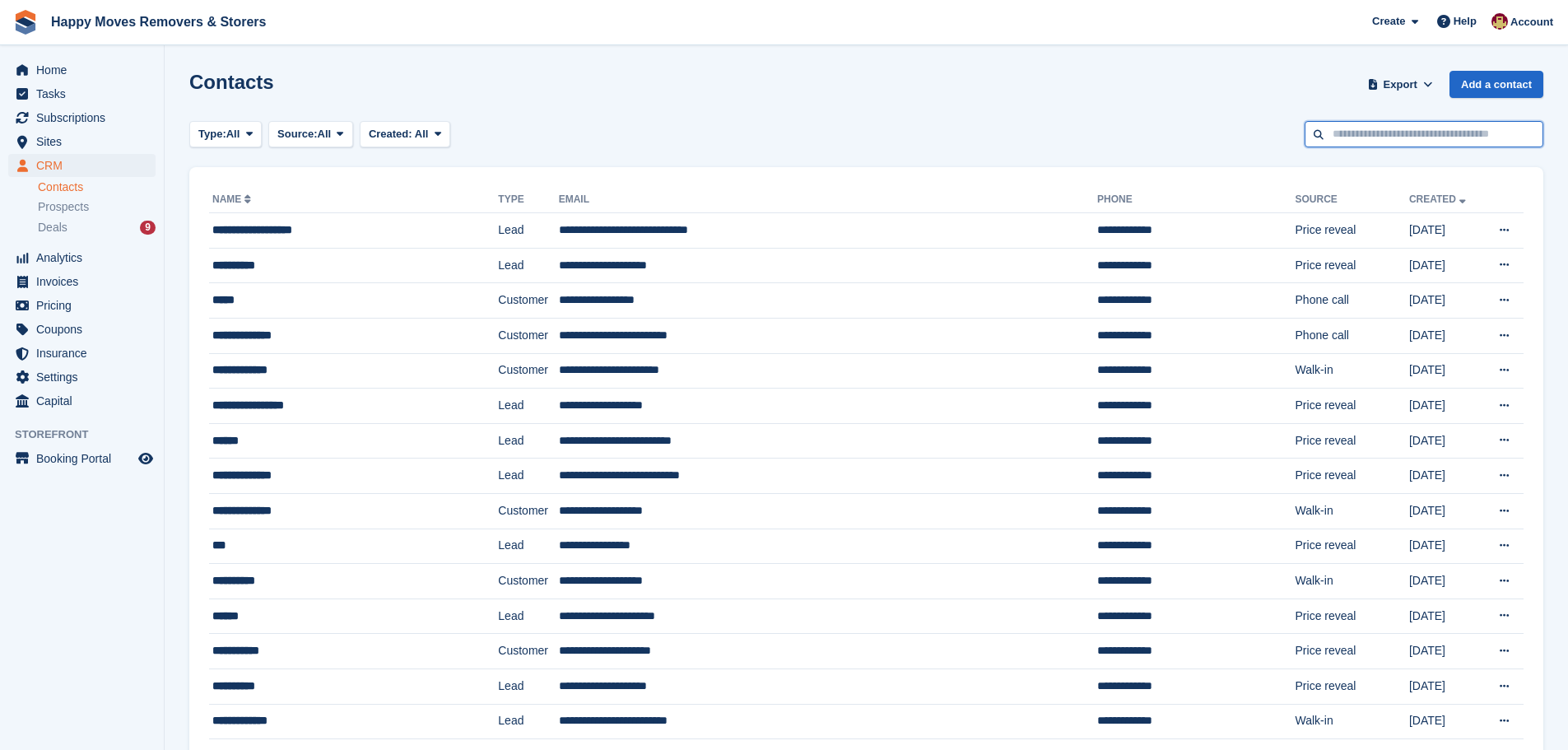
click at [1355, 135] on input "text" at bounding box center [1424, 134] width 239 height 27
type input "*"
type input "****"
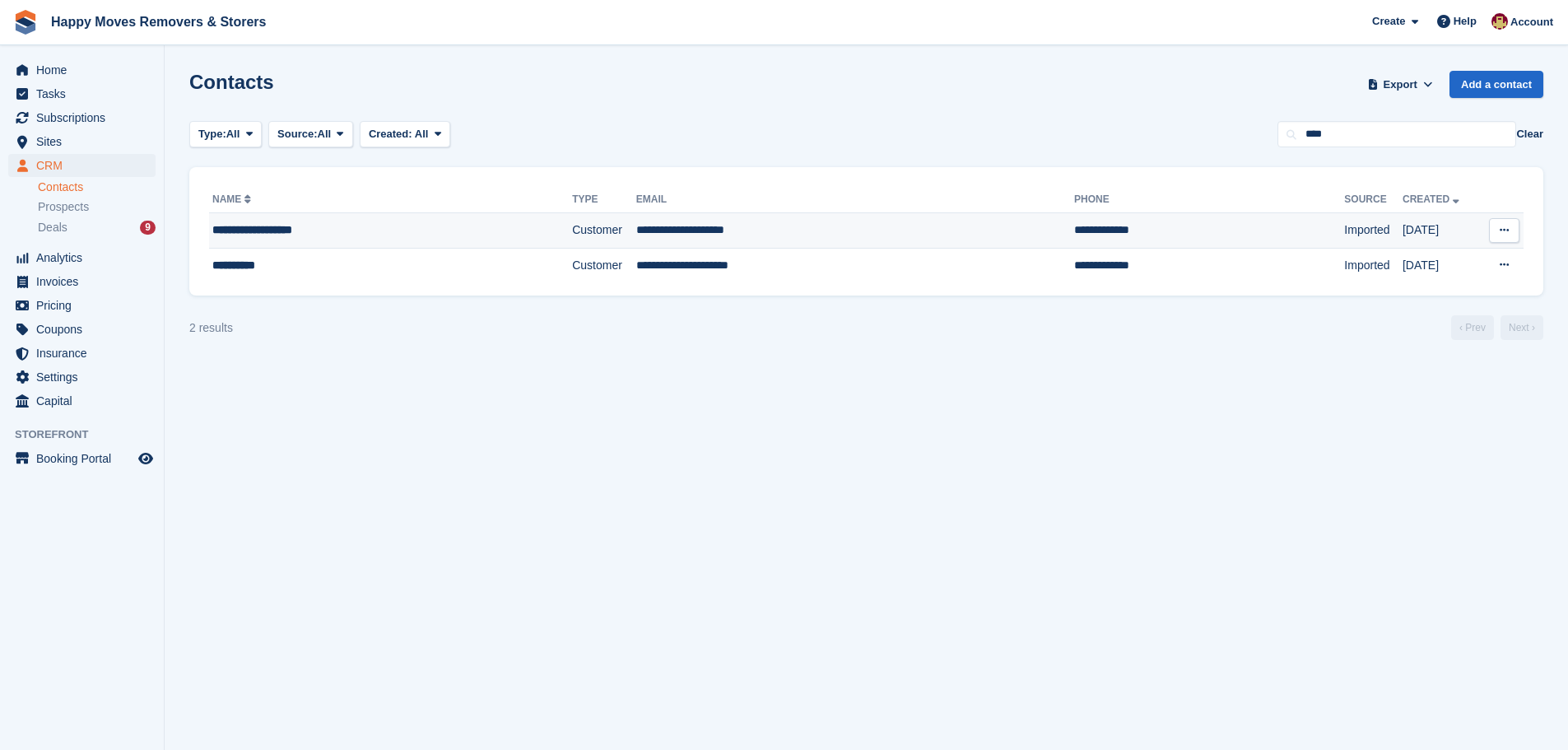
click at [572, 233] on td "Customer" at bounding box center [605, 231] width 64 height 35
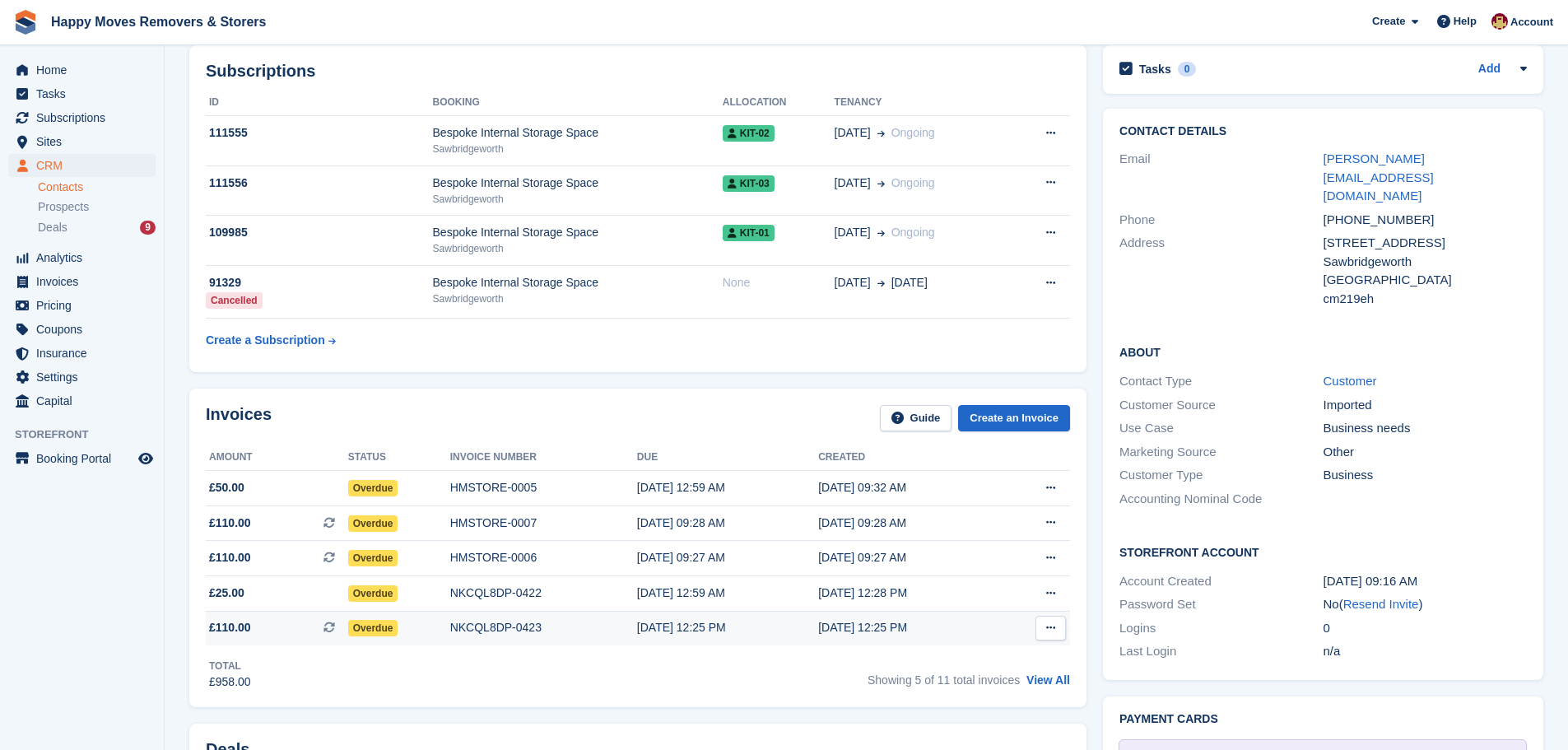
scroll to position [411, 0]
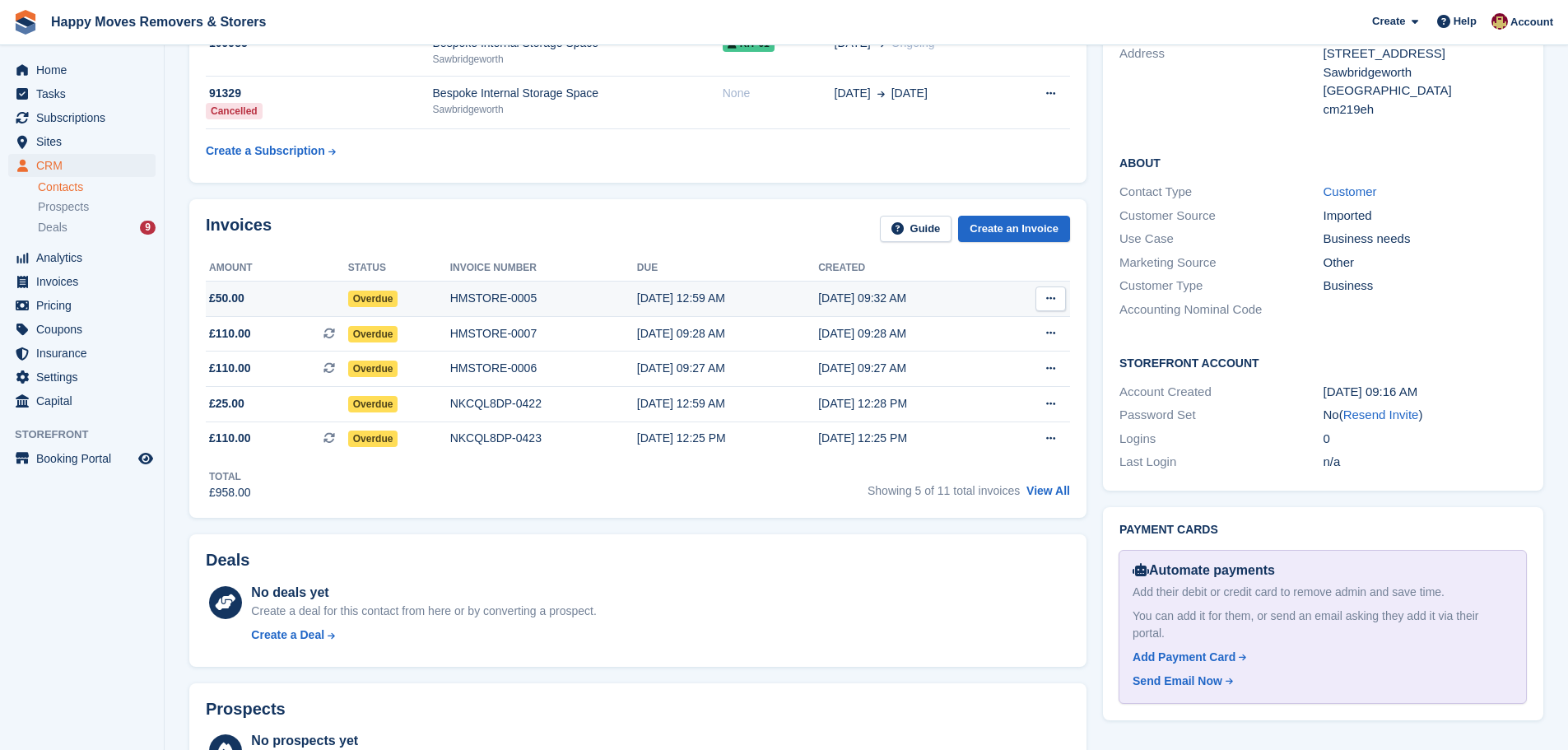
click at [480, 290] on div "HMSTORE-0005" at bounding box center [543, 298] width 187 height 17
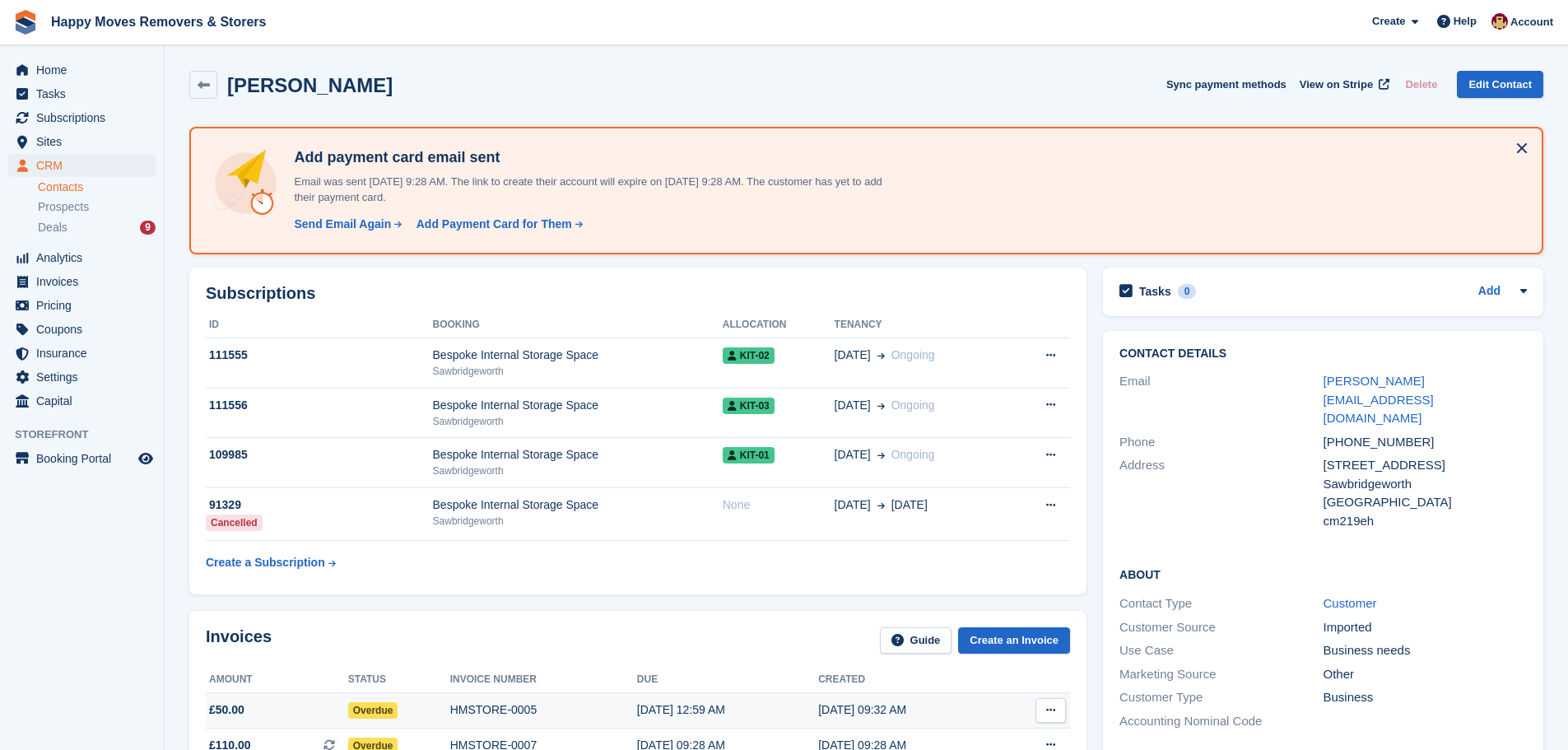
scroll to position [411, 0]
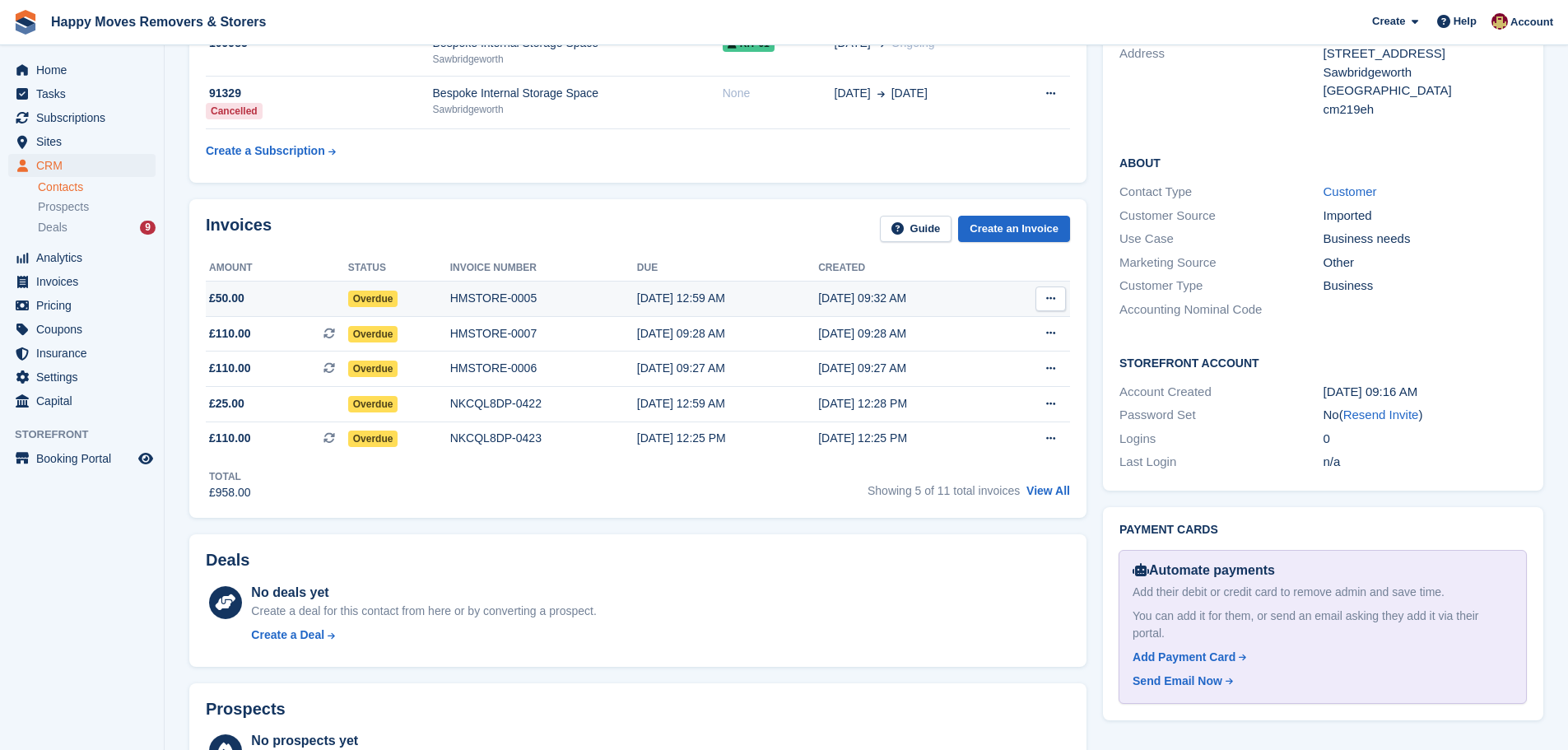
click at [465, 305] on div "HMSTORE-0005" at bounding box center [543, 298] width 187 height 17
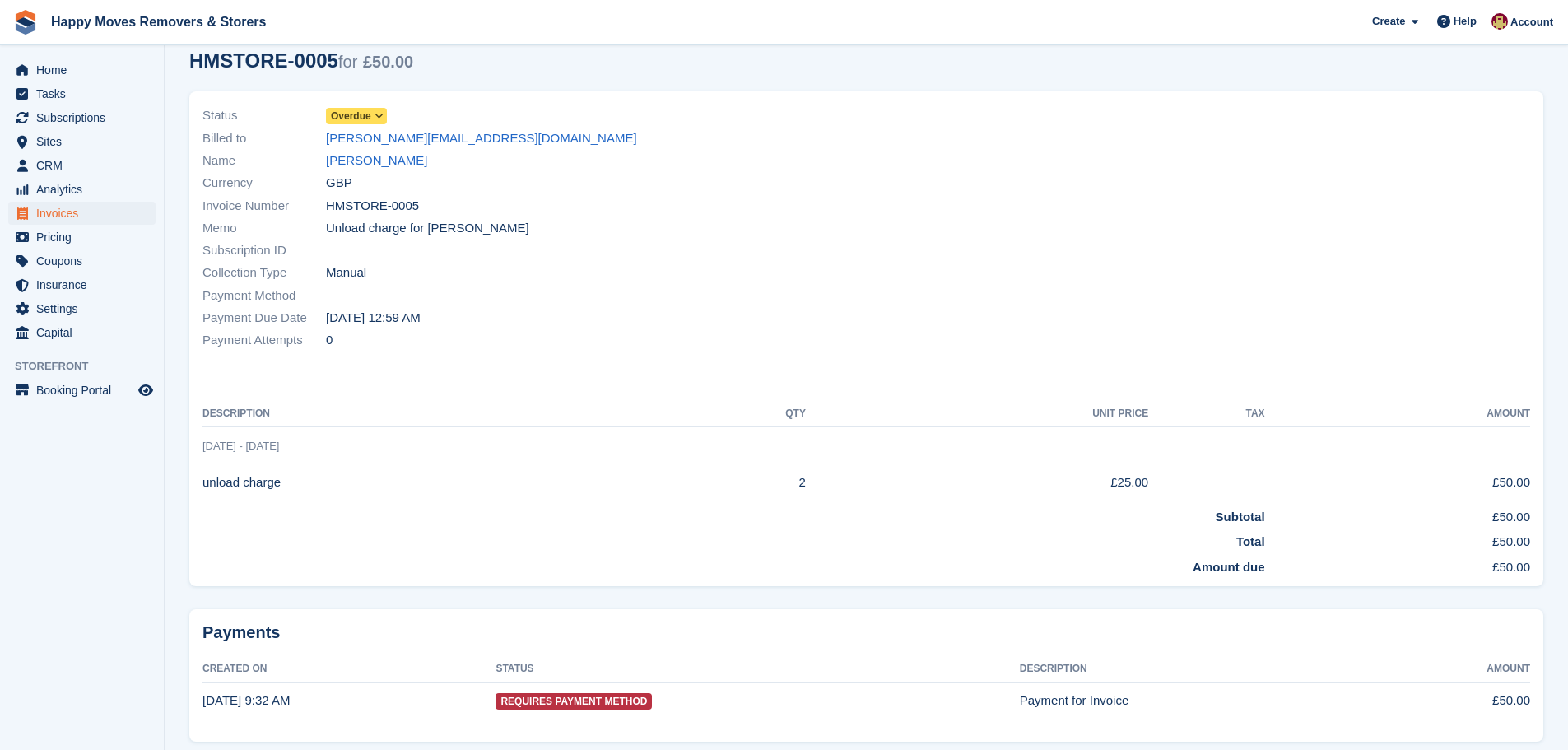
scroll to position [122, 0]
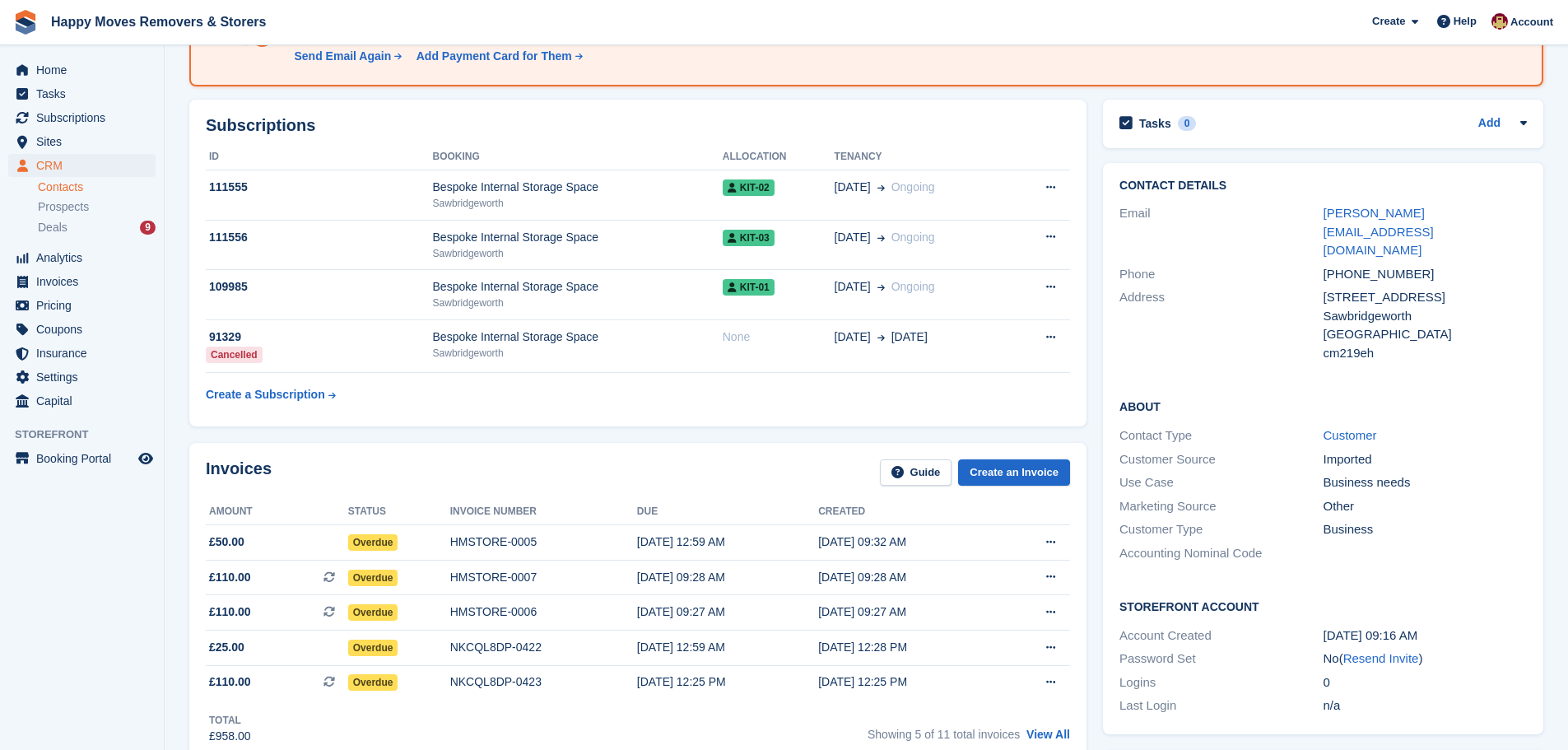
scroll to position [165, 0]
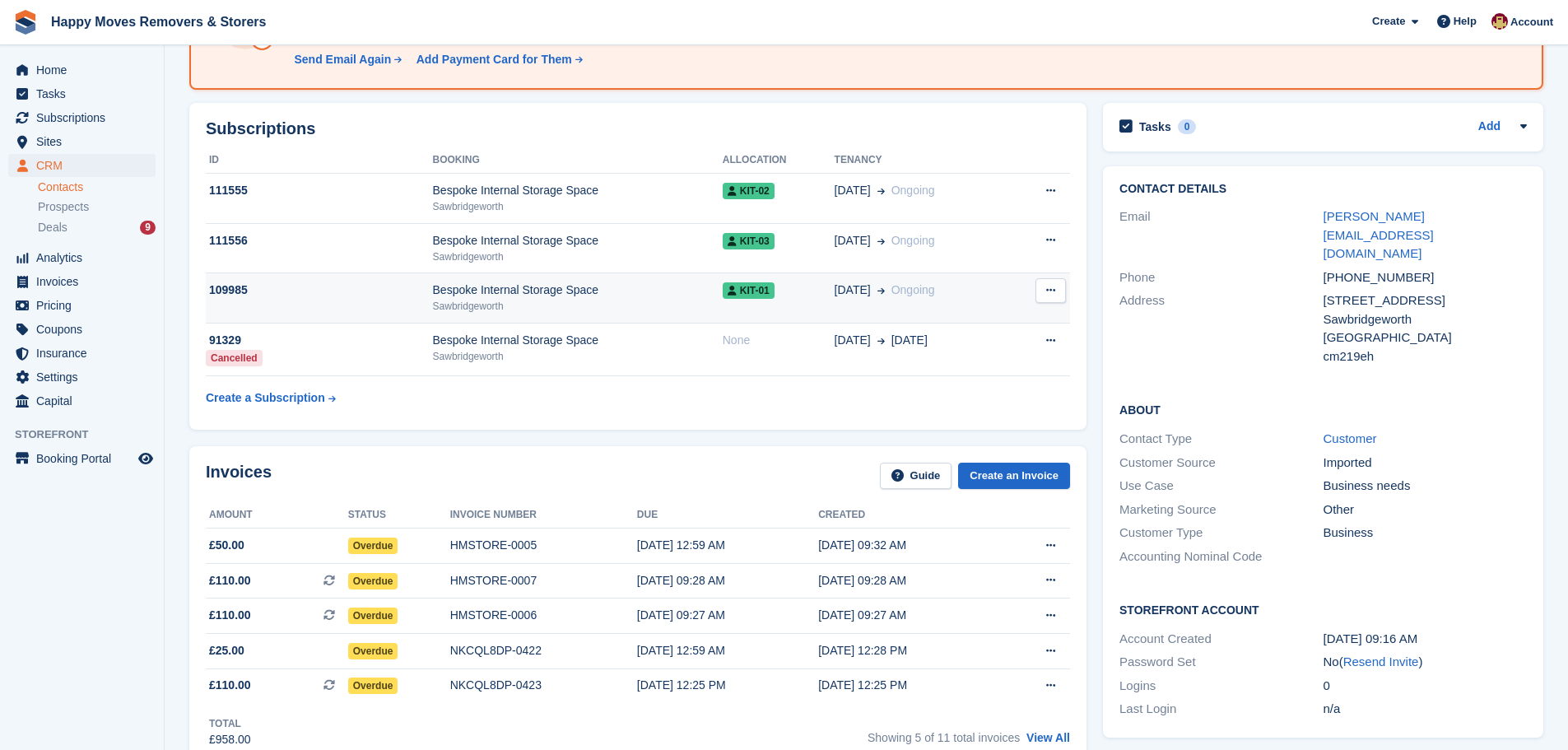
click at [497, 293] on div "Bespoke Internal Storage Space" at bounding box center [578, 290] width 290 height 17
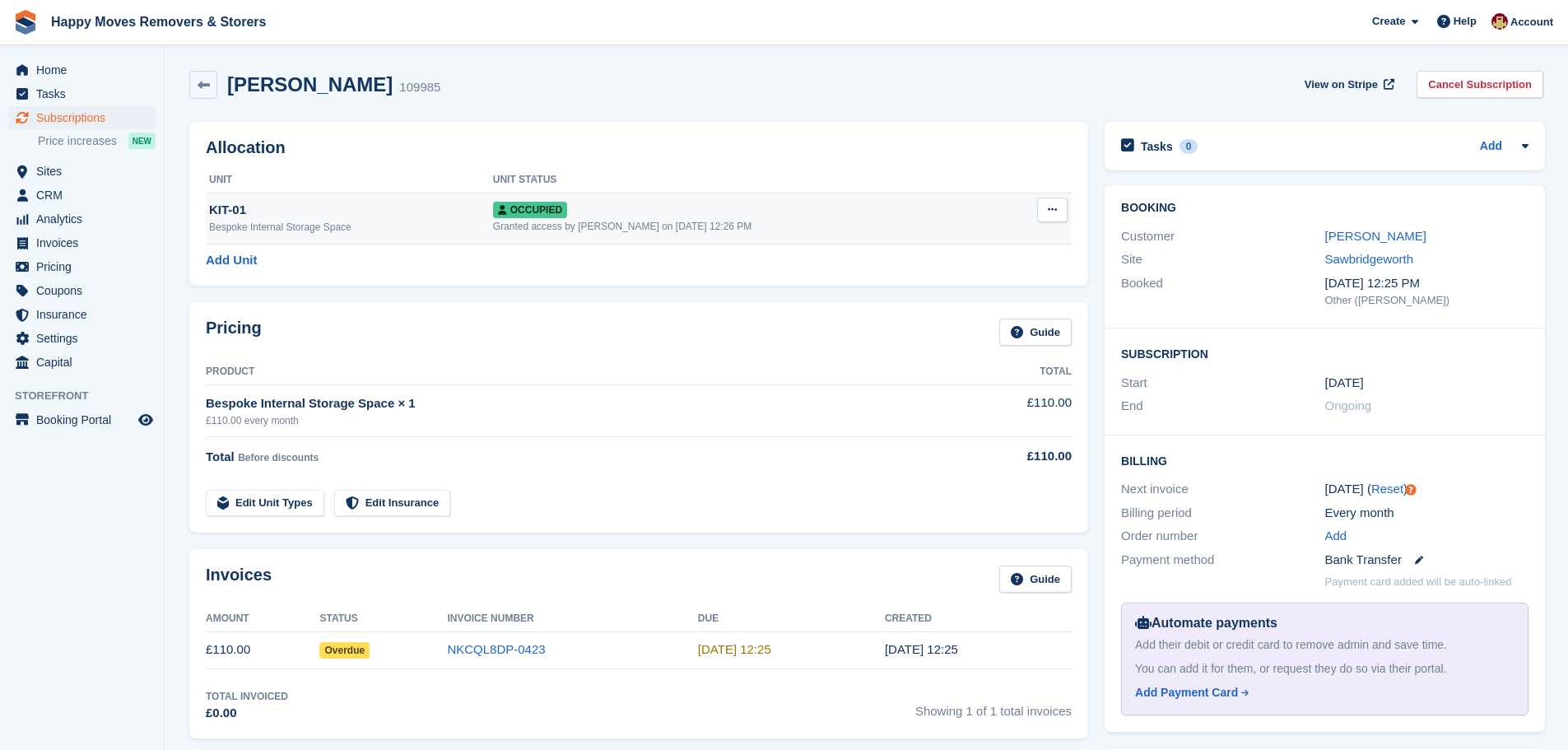
click at [1048, 209] on icon at bounding box center [1052, 209] width 9 height 11
drag, startPoint x: 936, startPoint y: 295, endPoint x: 864, endPoint y: 51, distance: 254.4
click at [936, 296] on p "Deallocate" at bounding box center [989, 298] width 144 height 21
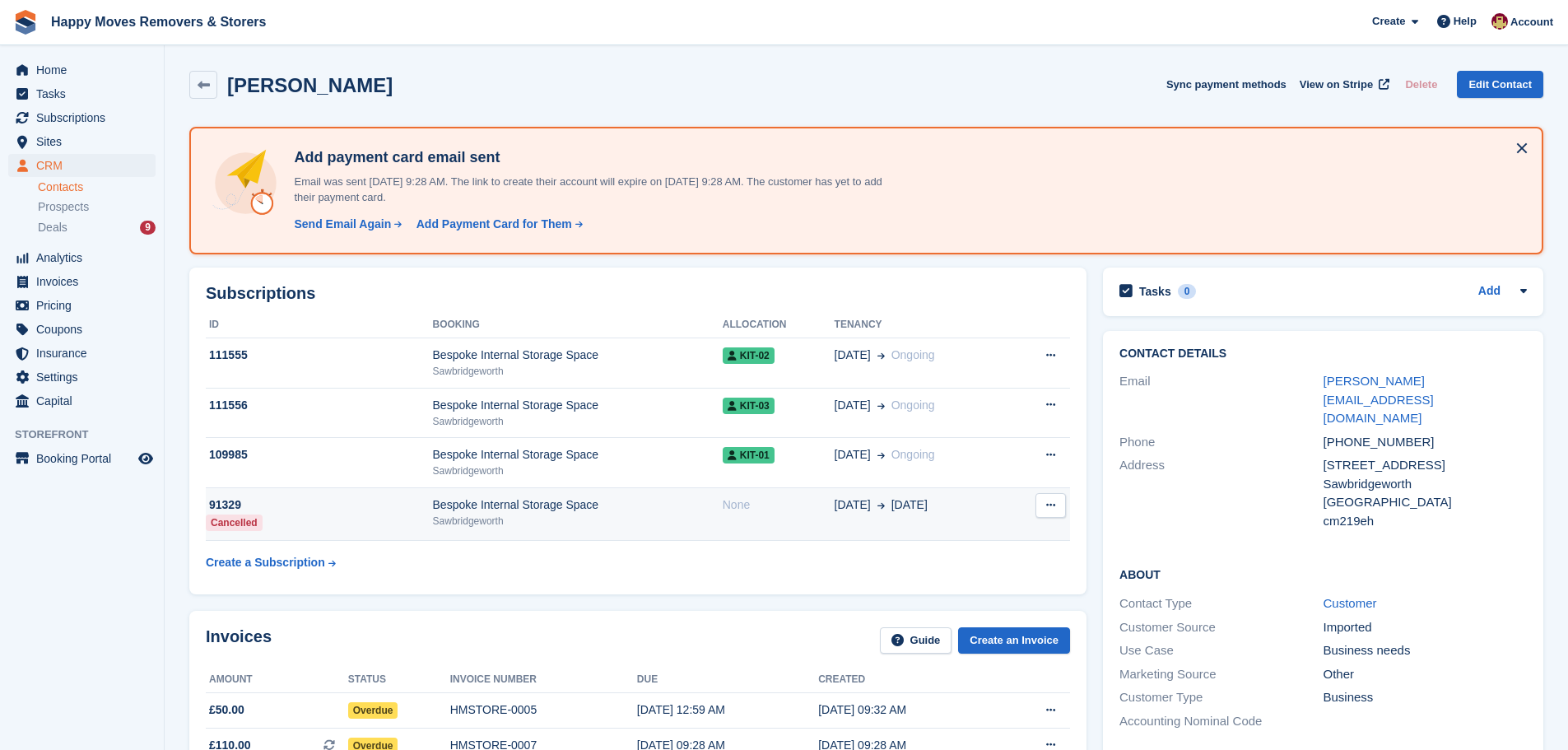
scroll to position [165, 0]
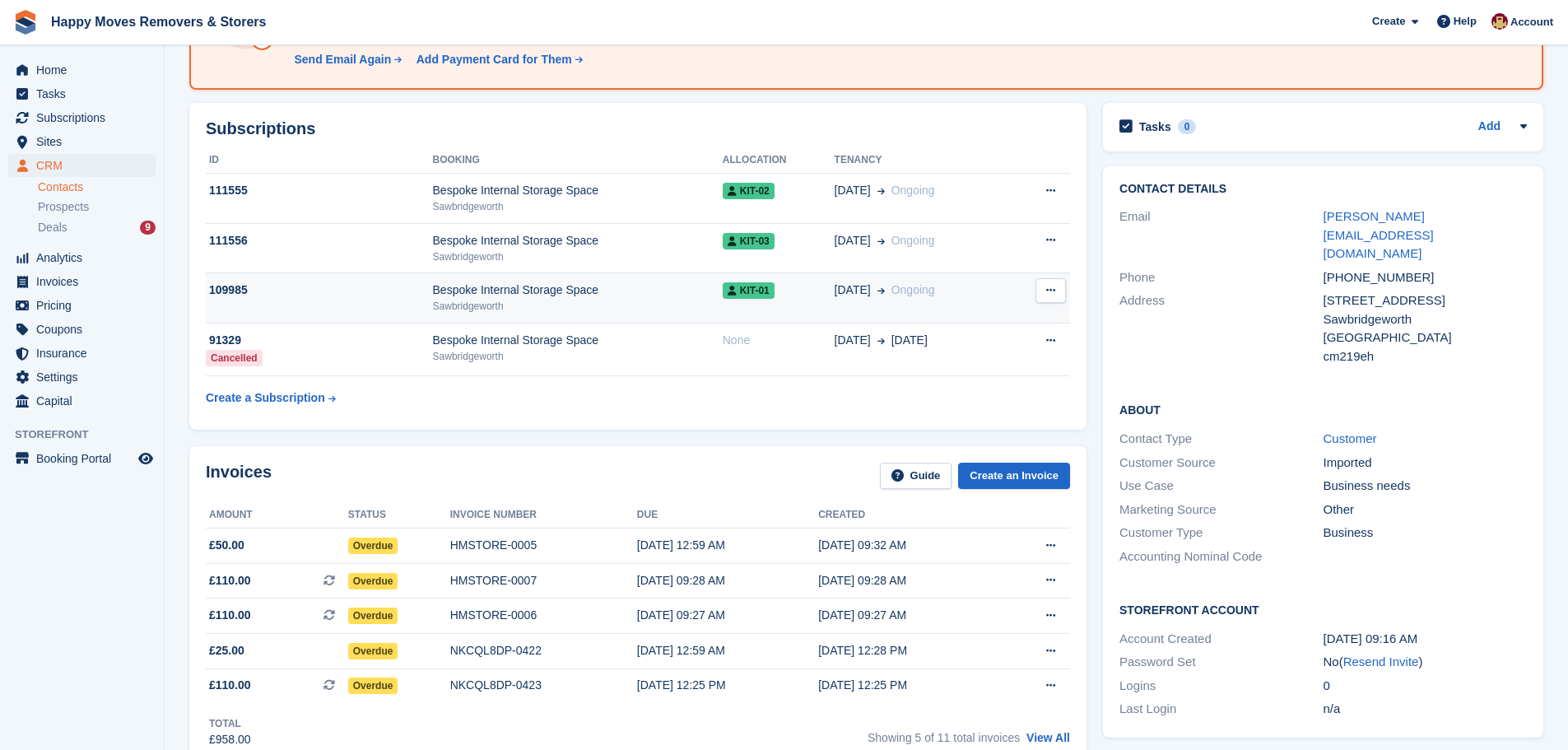
click at [1055, 293] on icon at bounding box center [1050, 290] width 9 height 11
click at [510, 289] on div "Bespoke Internal Storage Space" at bounding box center [578, 290] width 290 height 17
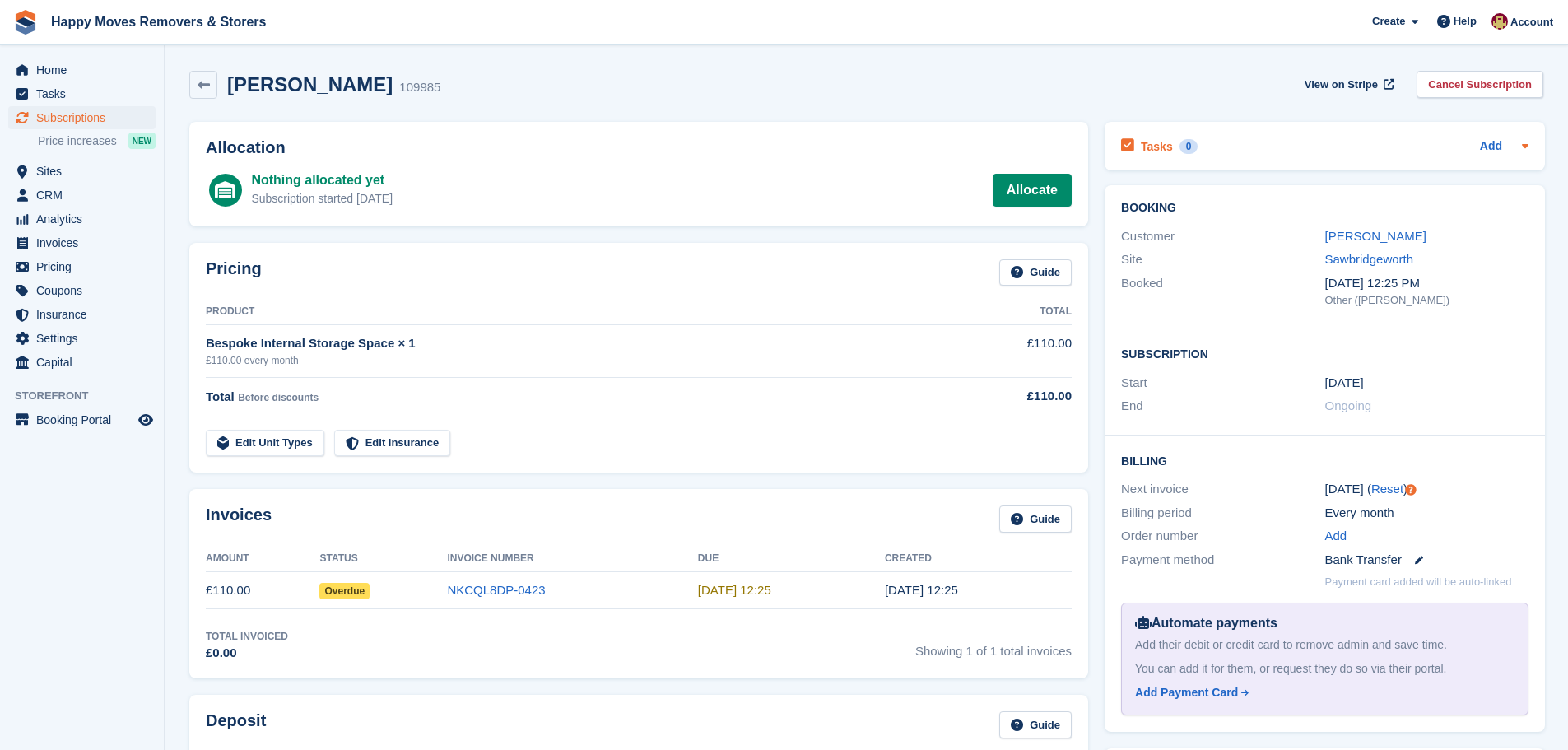
click at [1527, 144] on icon at bounding box center [1526, 146] width 14 height 14
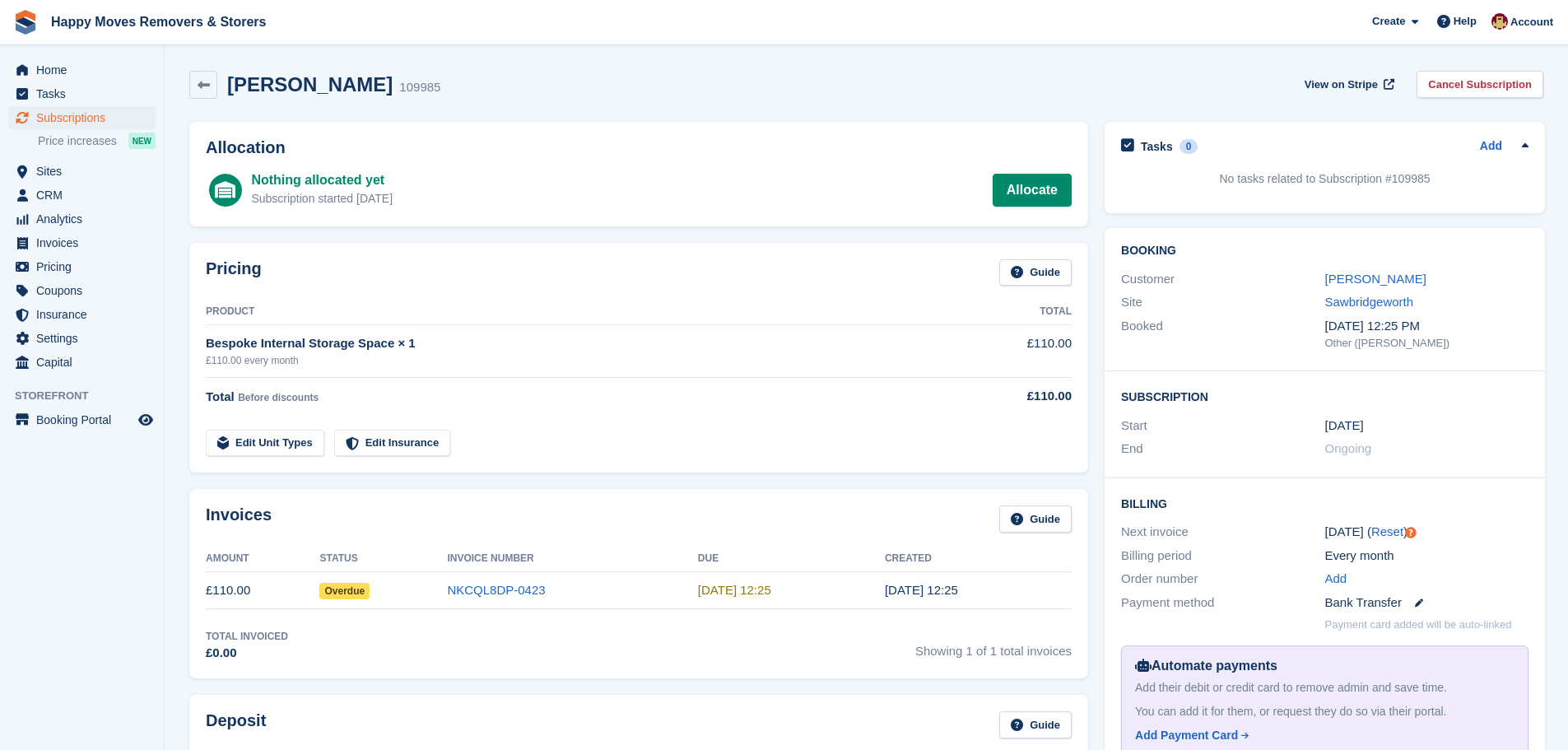
click at [1458, 118] on div "Tasks 0 Add No tasks related to Subscription #109985" at bounding box center [1325, 171] width 457 height 116
click at [1495, 90] on link "Cancel Subscription" at bounding box center [1480, 84] width 127 height 27
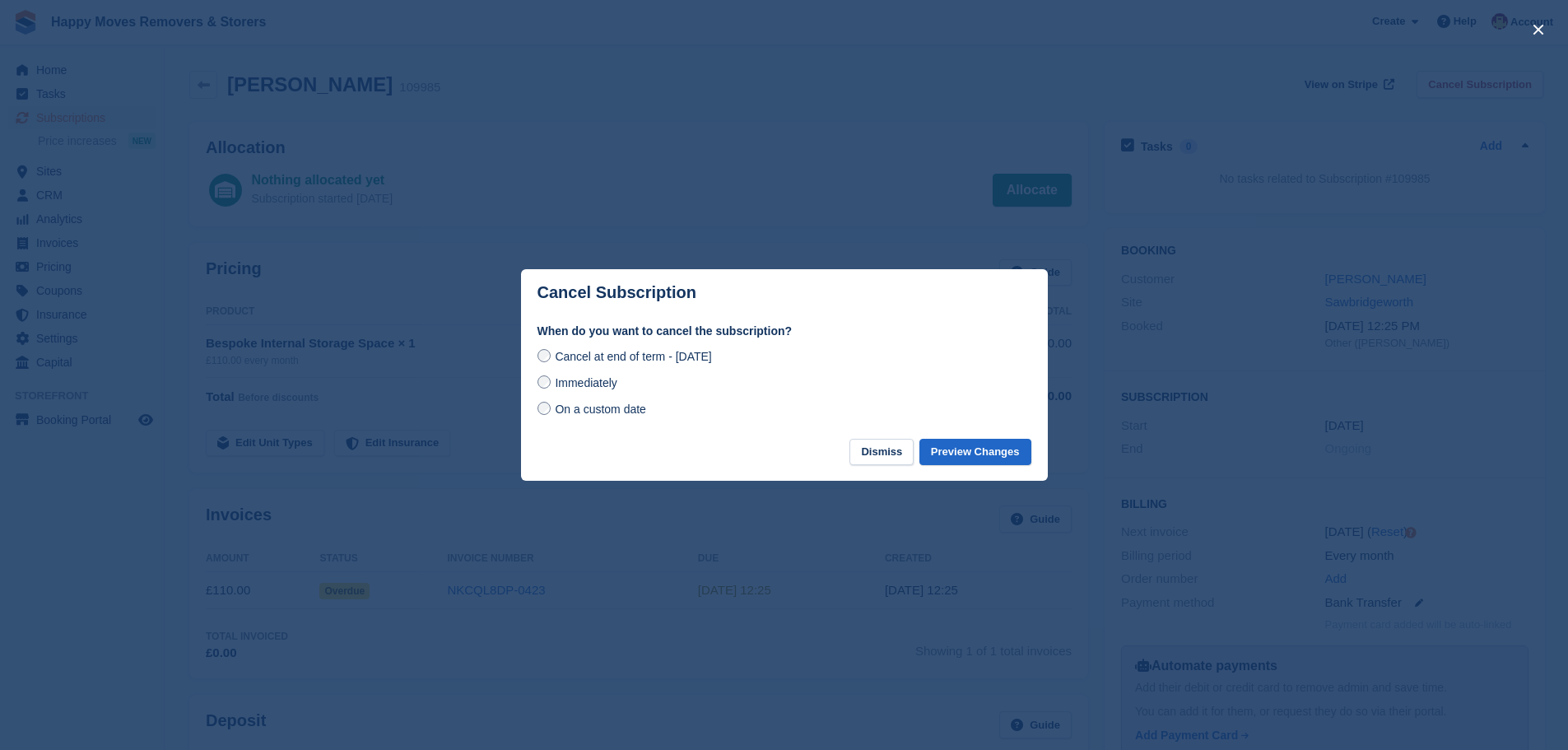
click at [566, 388] on span "Immediately" at bounding box center [585, 383] width 62 height 14
click at [963, 455] on button "Preview Changes" at bounding box center [975, 453] width 112 height 27
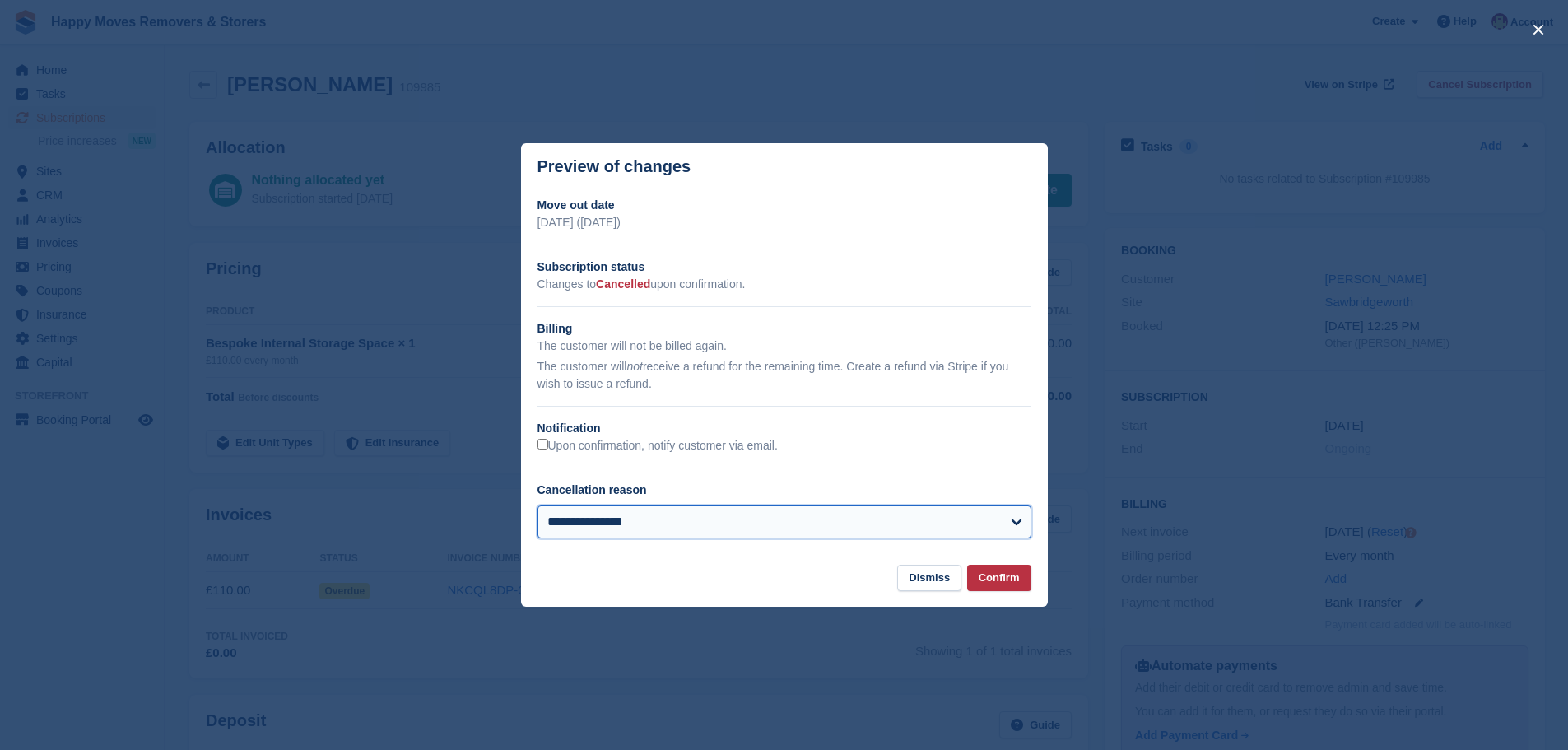
click at [846, 523] on select "**********" at bounding box center [784, 522] width 494 height 33
select select
click at [538, 507] on select "**********" at bounding box center [784, 522] width 494 height 33
click at [1005, 581] on button "Confirm" at bounding box center [1000, 579] width 64 height 27
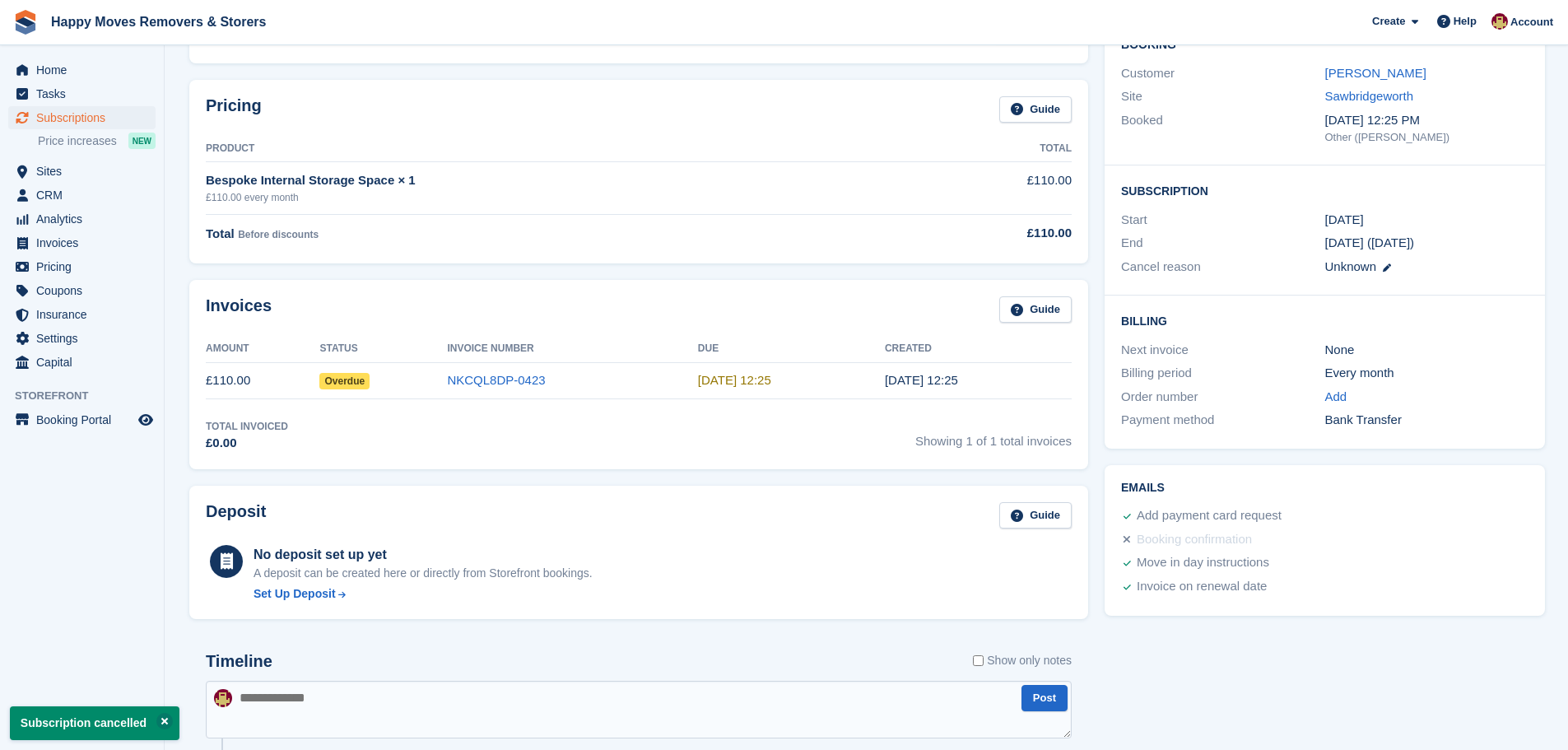
scroll to position [82, 0]
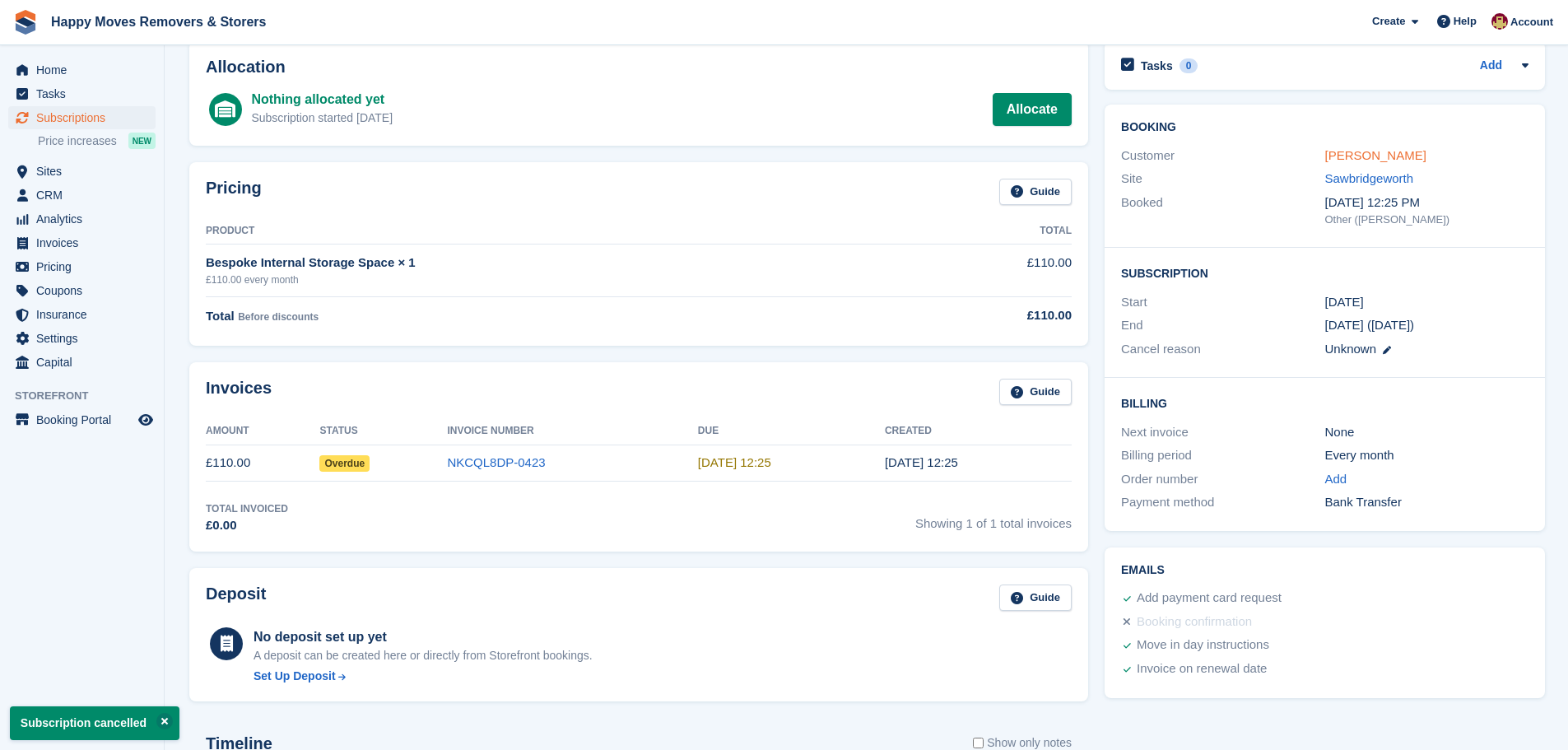
click at [1348, 155] on link "[PERSON_NAME]" at bounding box center [1376, 155] width 101 height 14
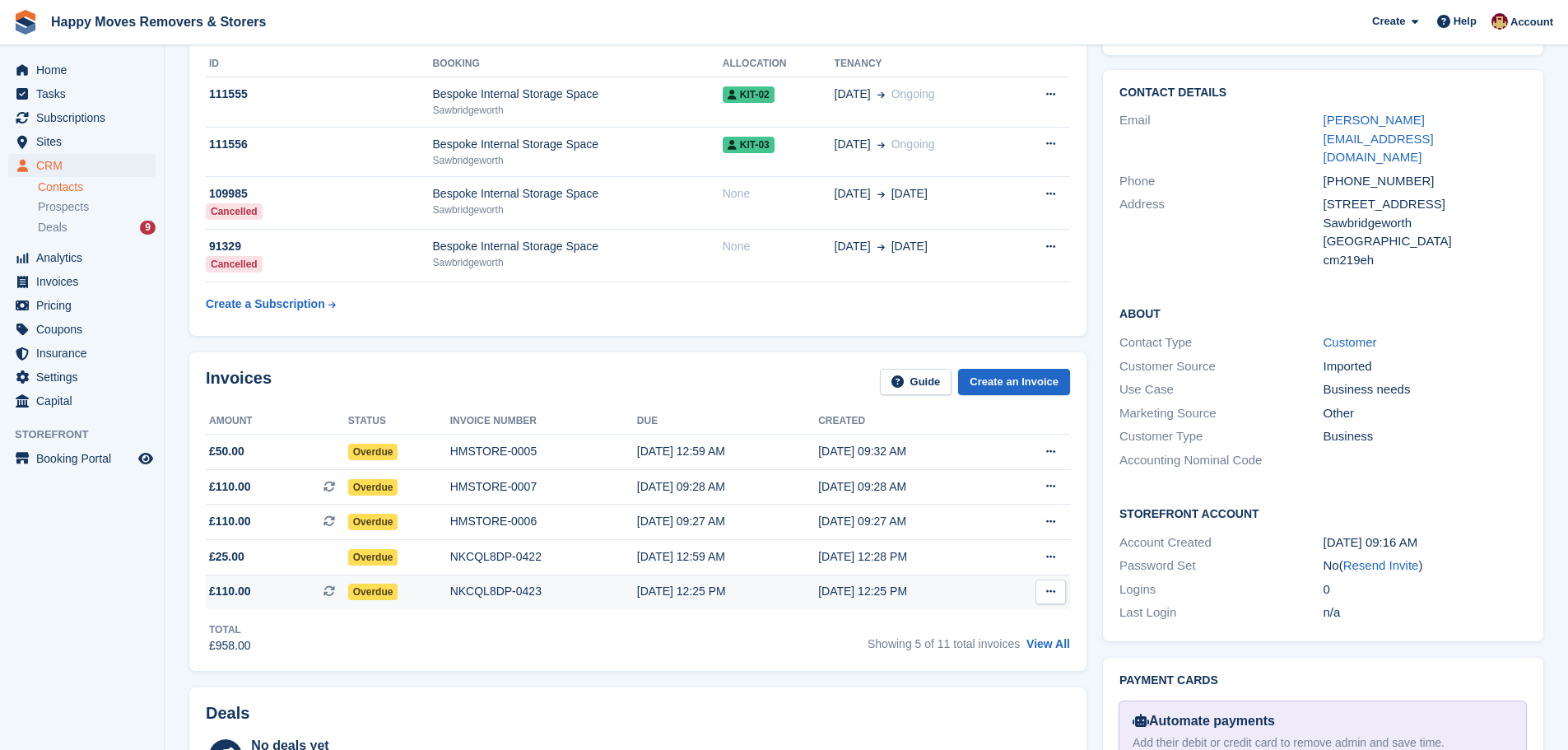
scroll to position [411, 0]
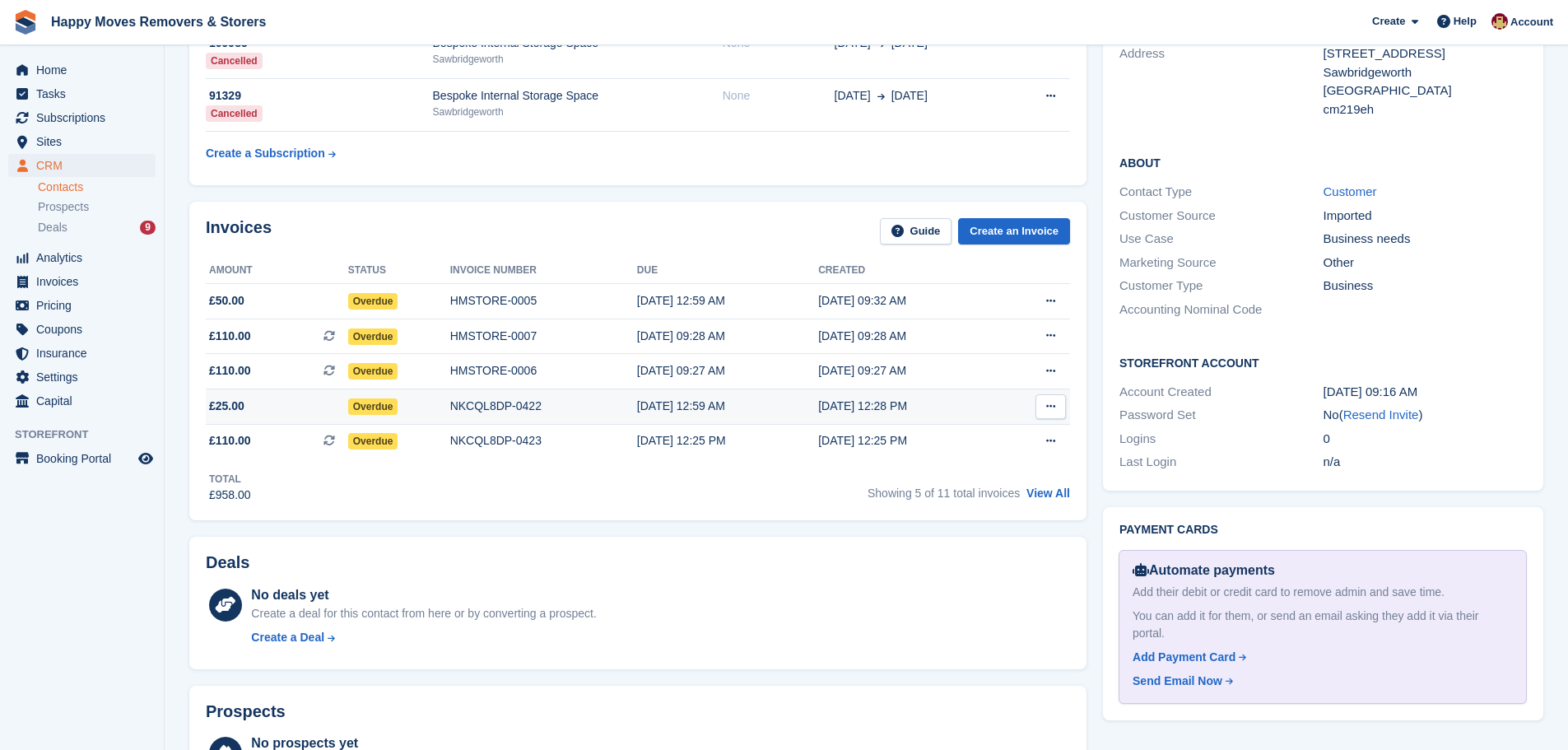
click at [501, 407] on div "NKCQL8DP-0422" at bounding box center [543, 406] width 187 height 17
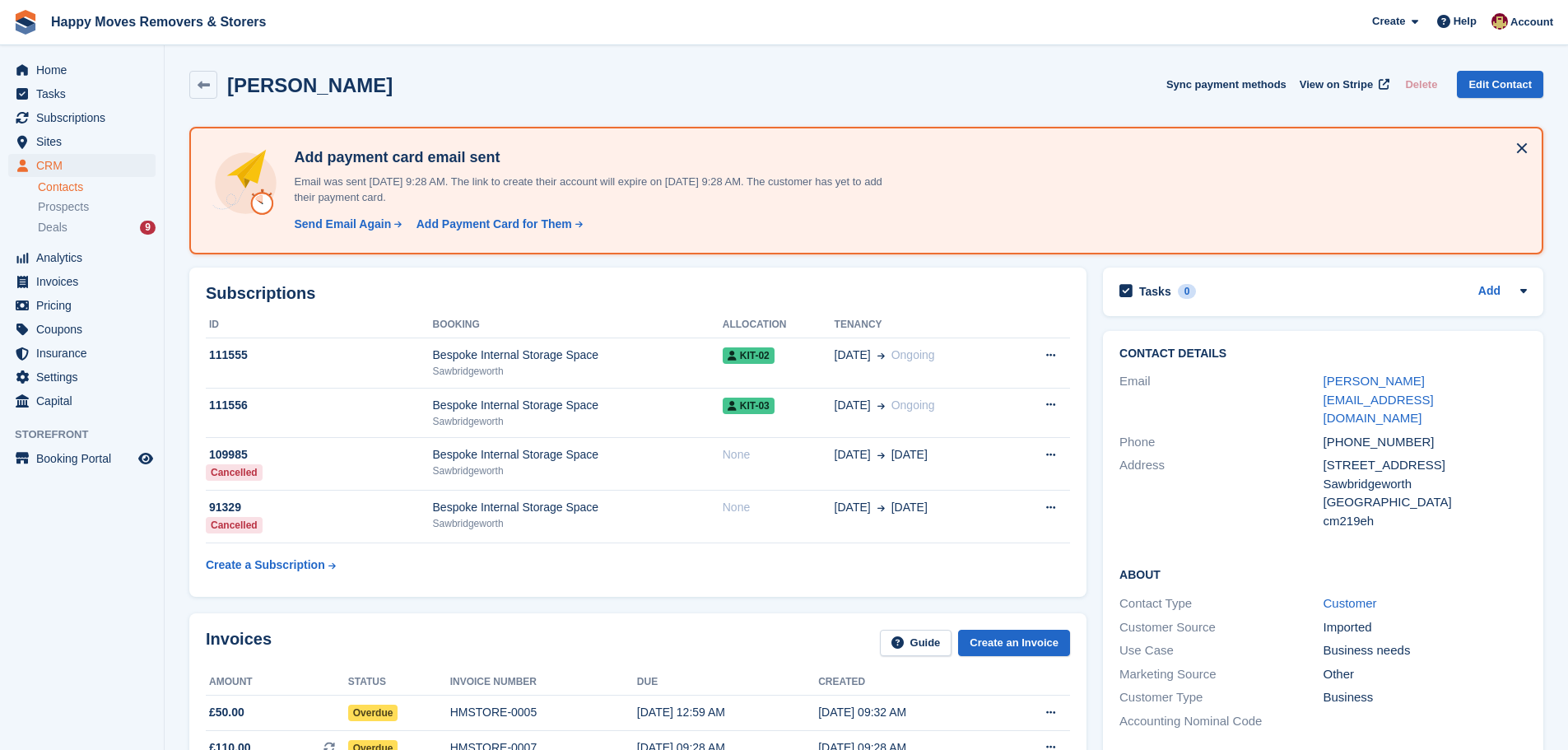
scroll to position [411, 0]
